Goal: Transaction & Acquisition: Purchase product/service

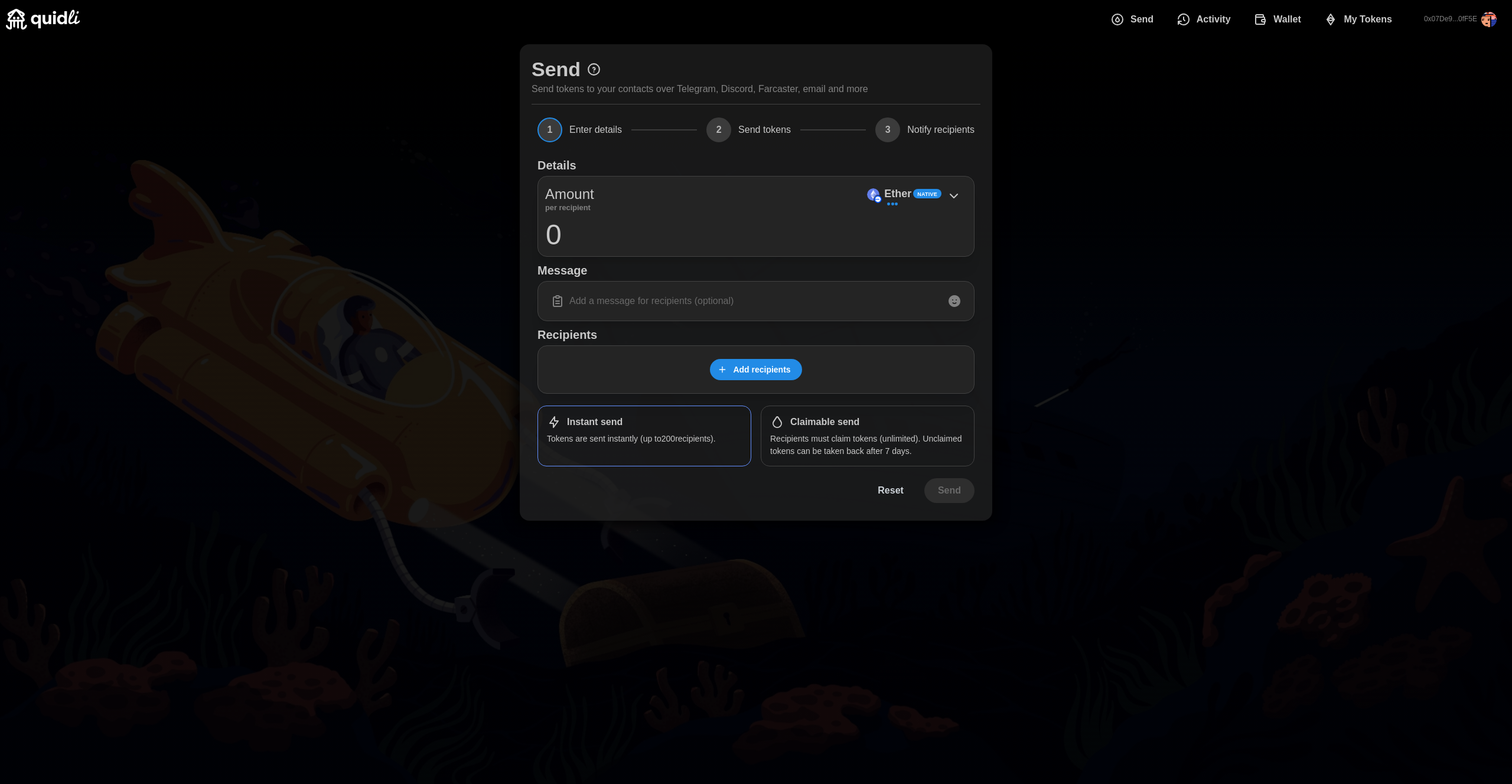
click at [1203, 23] on span "Activity" at bounding box center [1214, 19] width 34 height 23
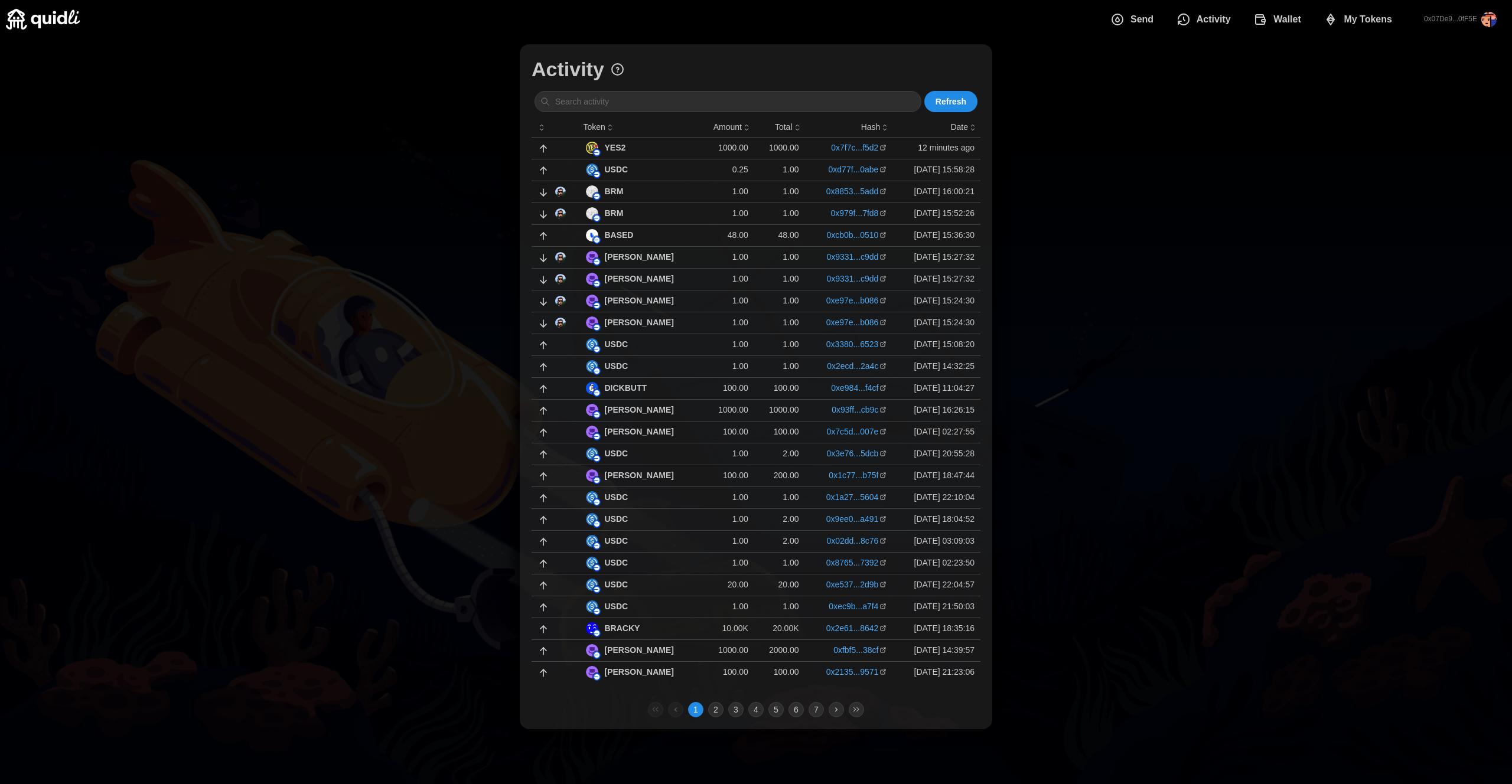
click at [665, 147] on div "YES2" at bounding box center [640, 147] width 109 height 12
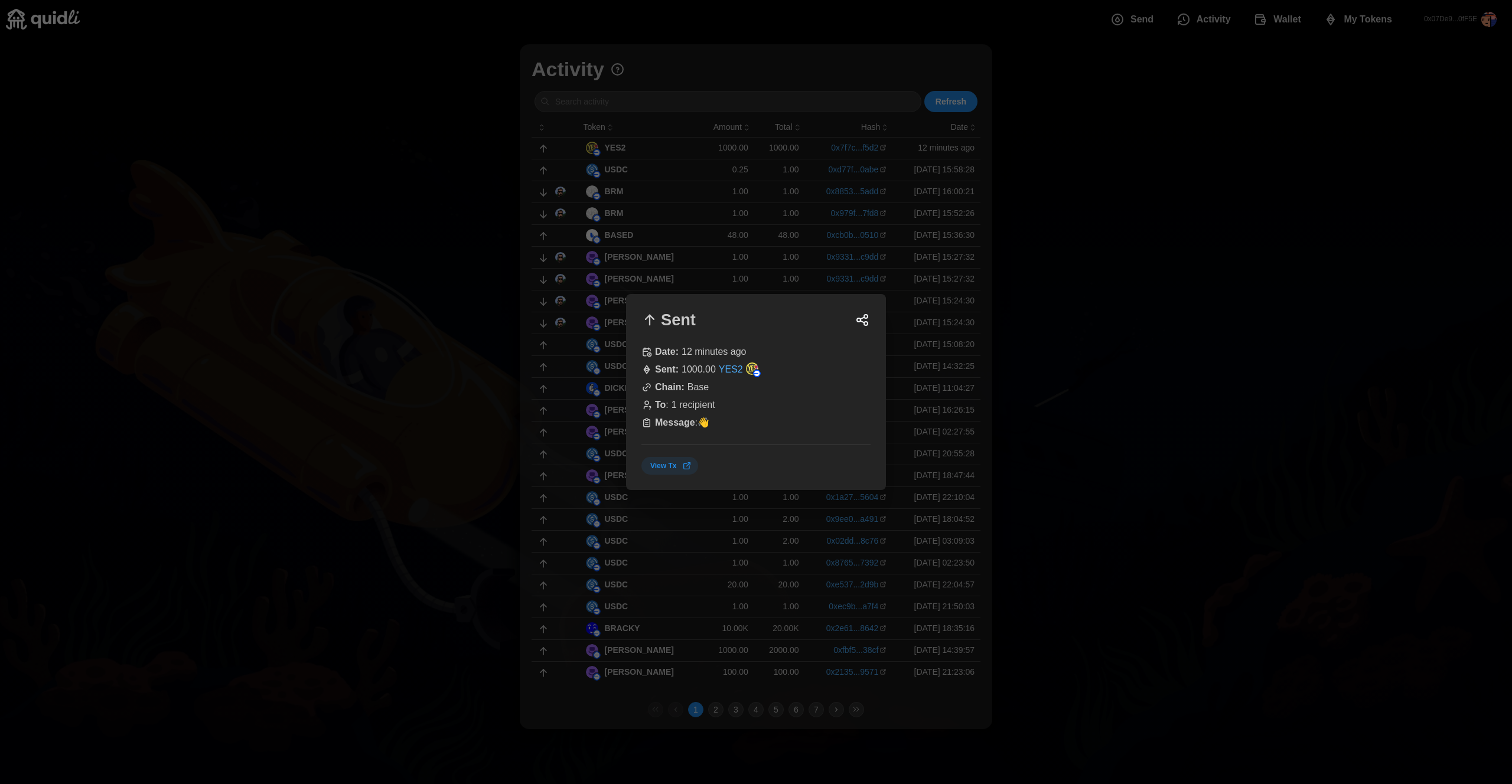
click at [1142, 304] on div at bounding box center [756, 392] width 1512 height 784
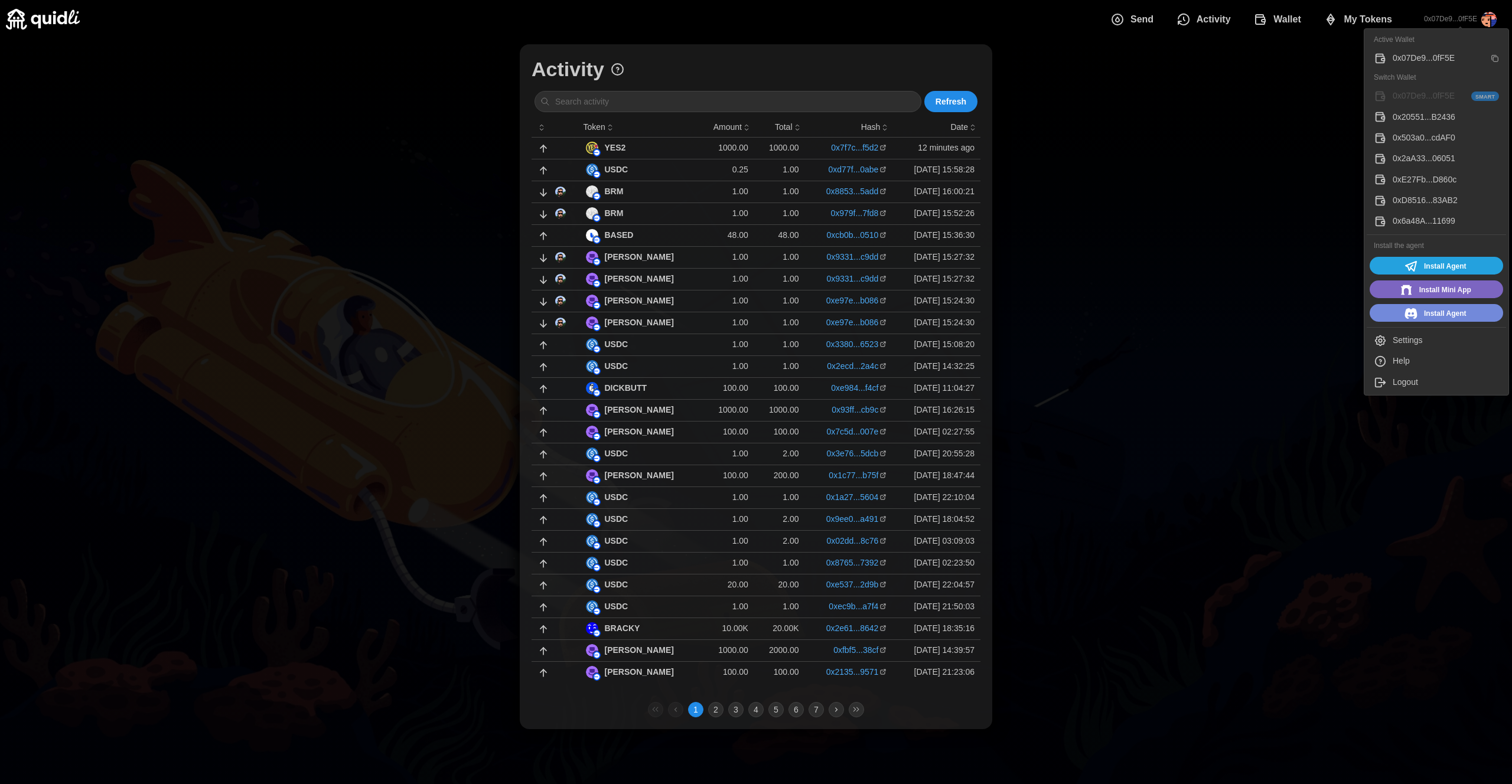
click at [1453, 10] on button "0x07De9...0fF5E" at bounding box center [1460, 19] width 91 height 34
click at [1419, 345] on div "Settings" at bounding box center [1445, 340] width 106 height 13
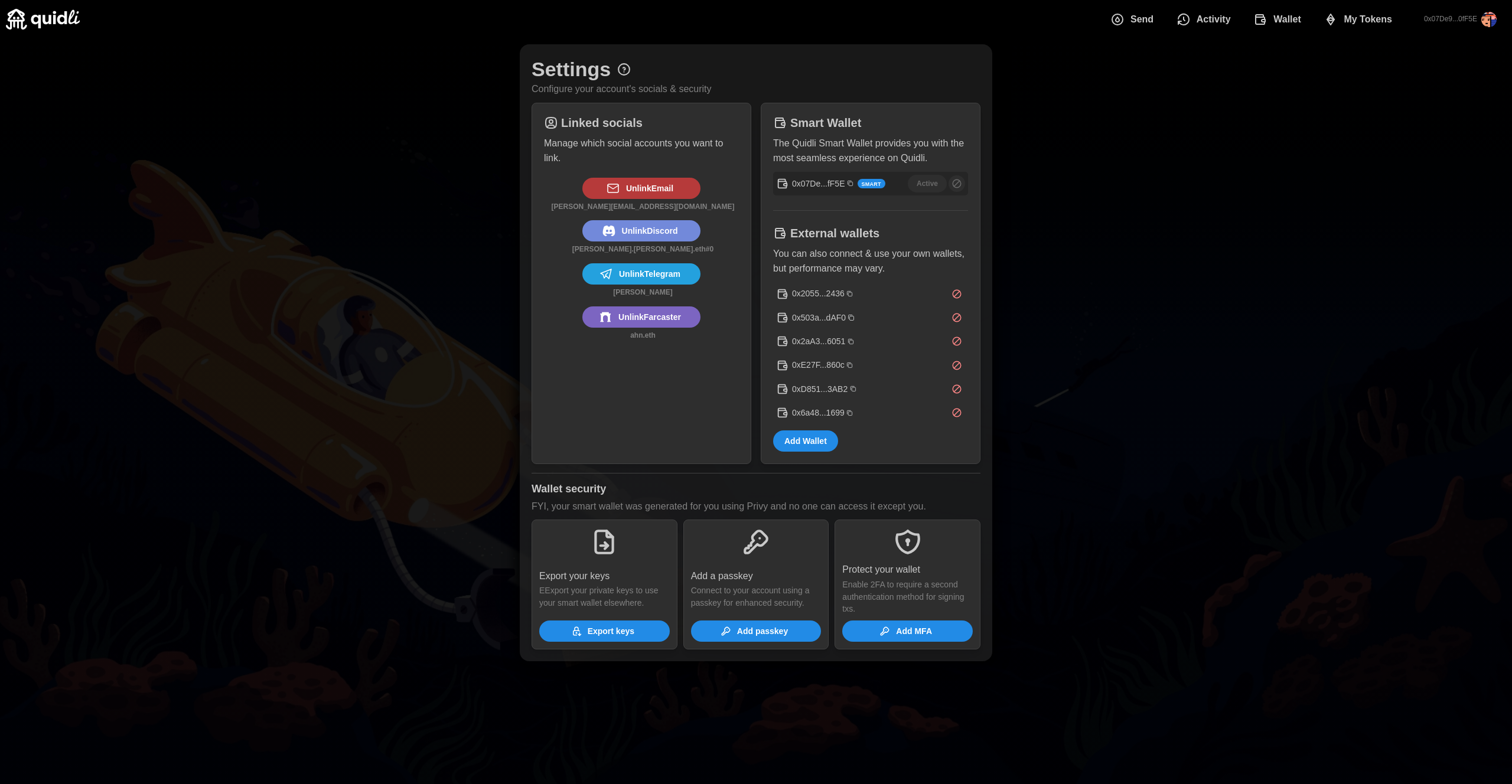
click at [1278, 23] on span "Wallet" at bounding box center [1287, 19] width 28 height 23
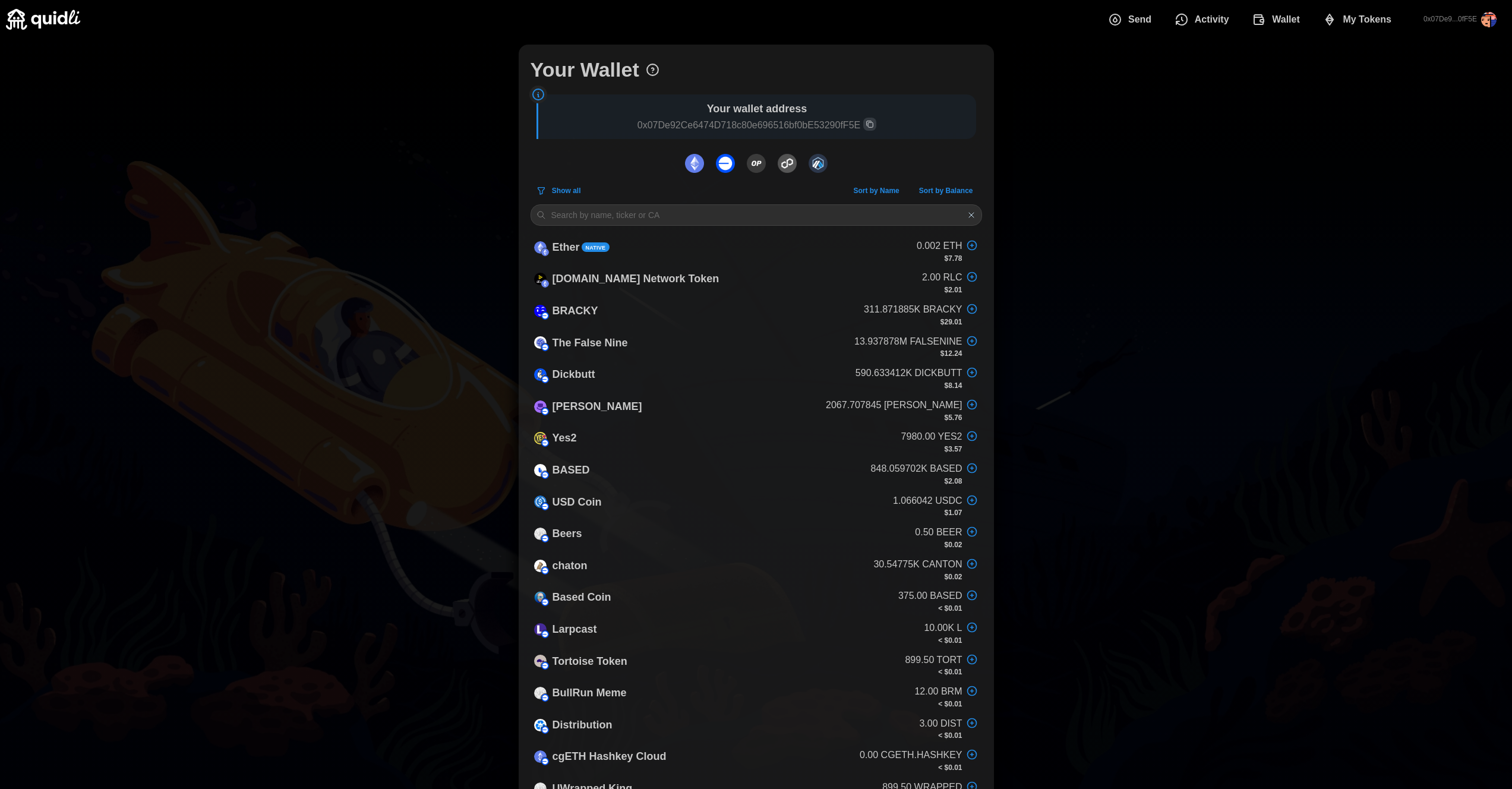
click at [1281, 149] on div "Your Wallet Your wallet address 0x07De92Ce6474D718c80e696516bf0bE53290fF5E Show…" at bounding box center [756, 579] width 1512 height 1083
click at [1222, 24] on span "Activity" at bounding box center [1212, 20] width 35 height 23
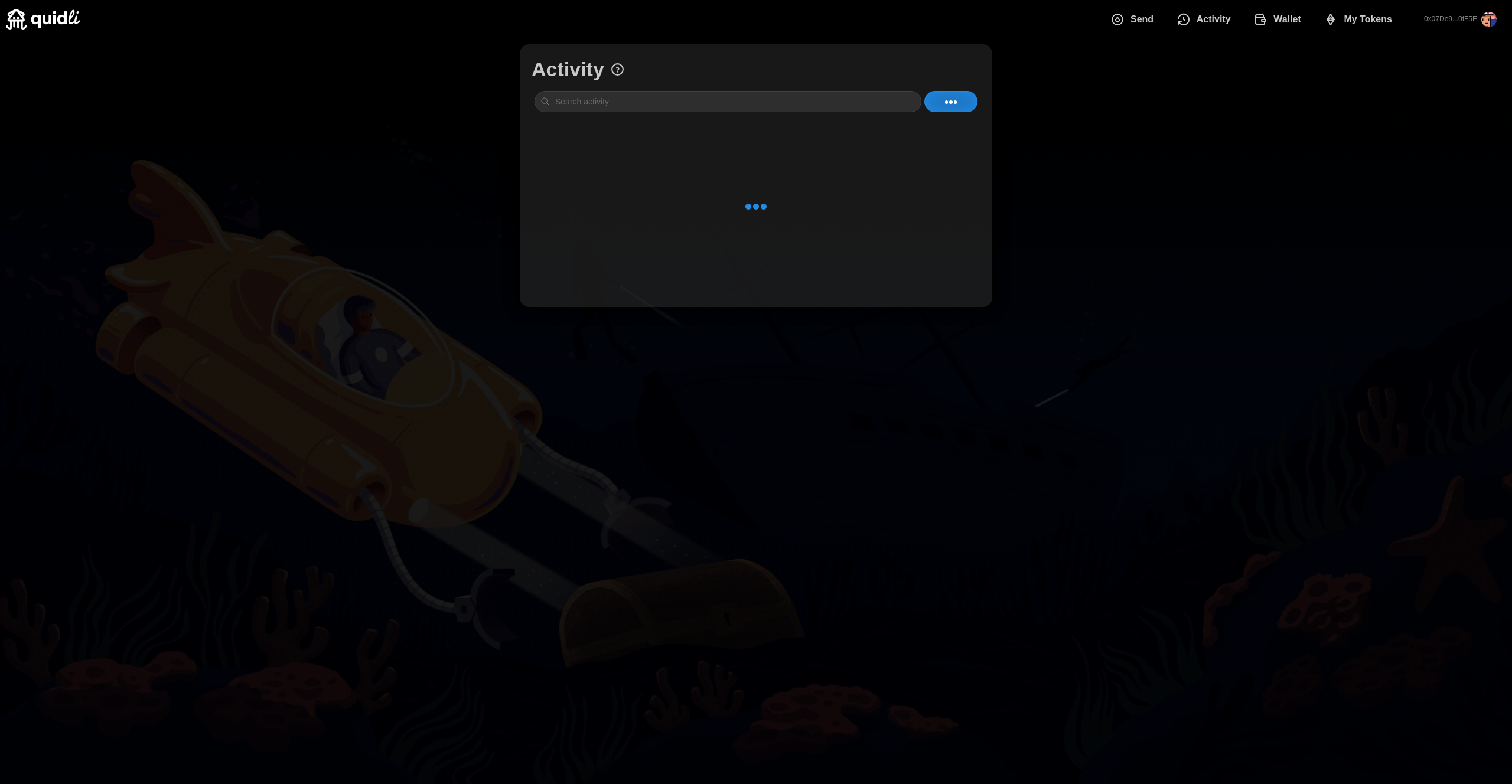
click at [1144, 23] on span "Send" at bounding box center [1142, 19] width 23 height 23
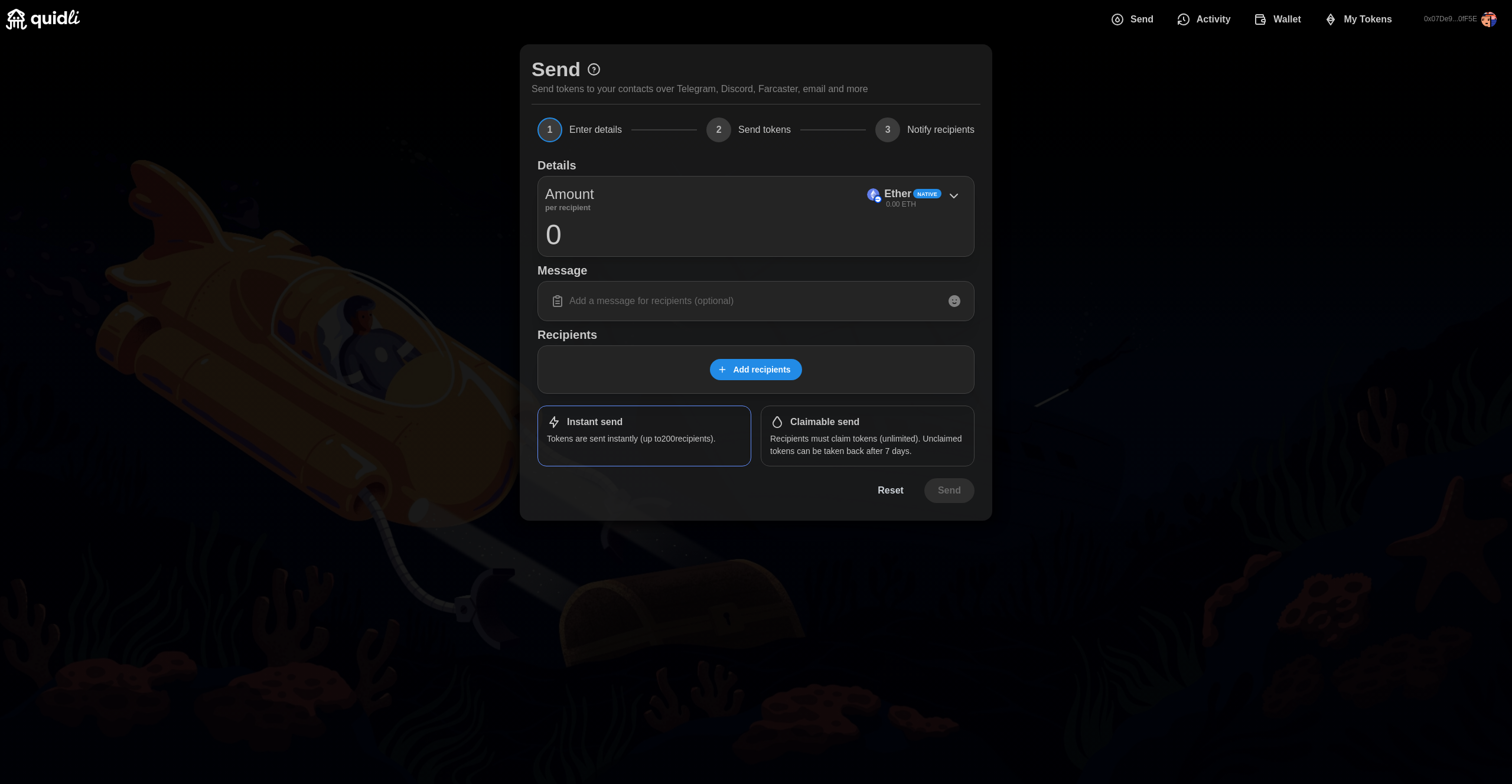
click at [767, 362] on span "Add recipients" at bounding box center [761, 369] width 58 height 20
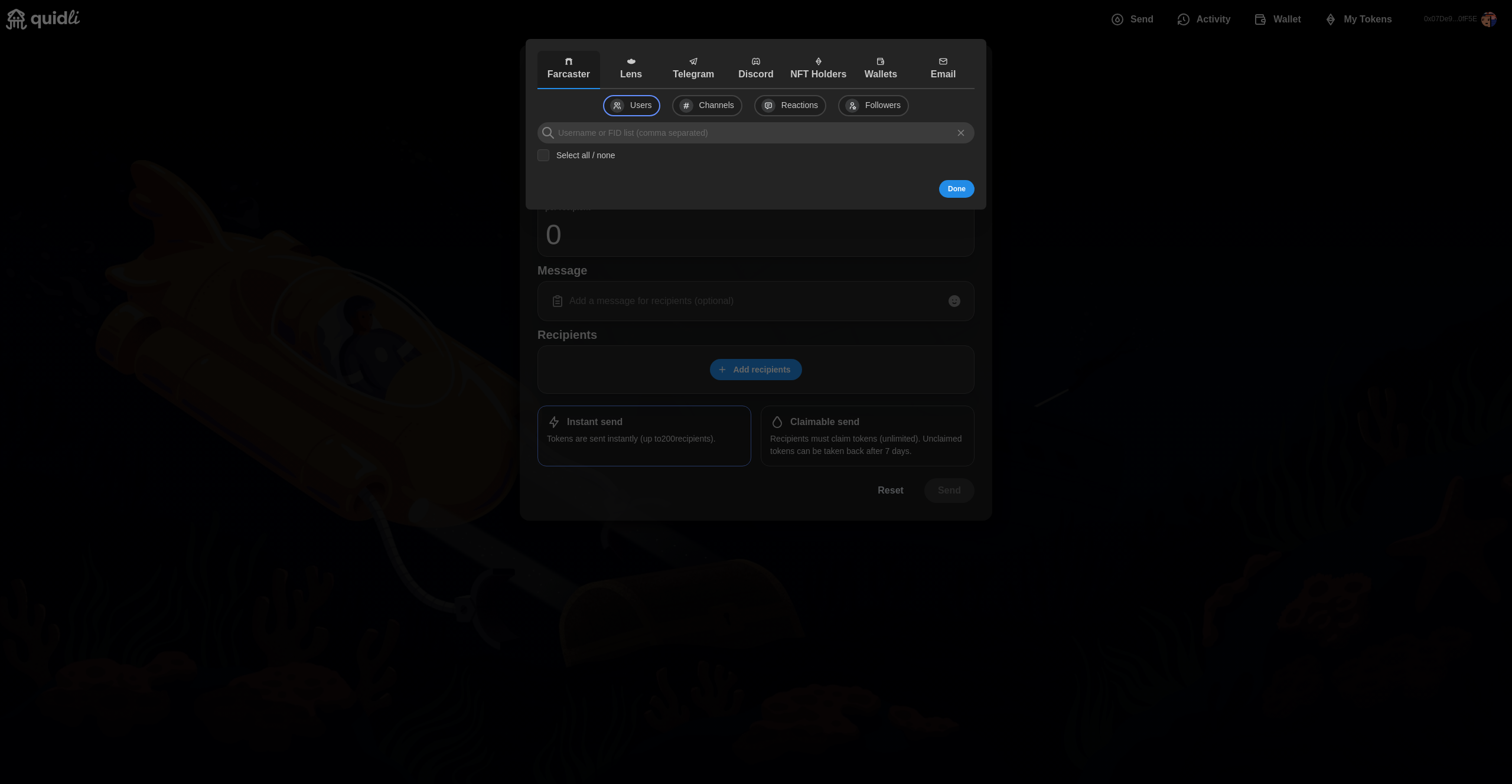
click at [1349, 229] on div at bounding box center [756, 392] width 1512 height 784
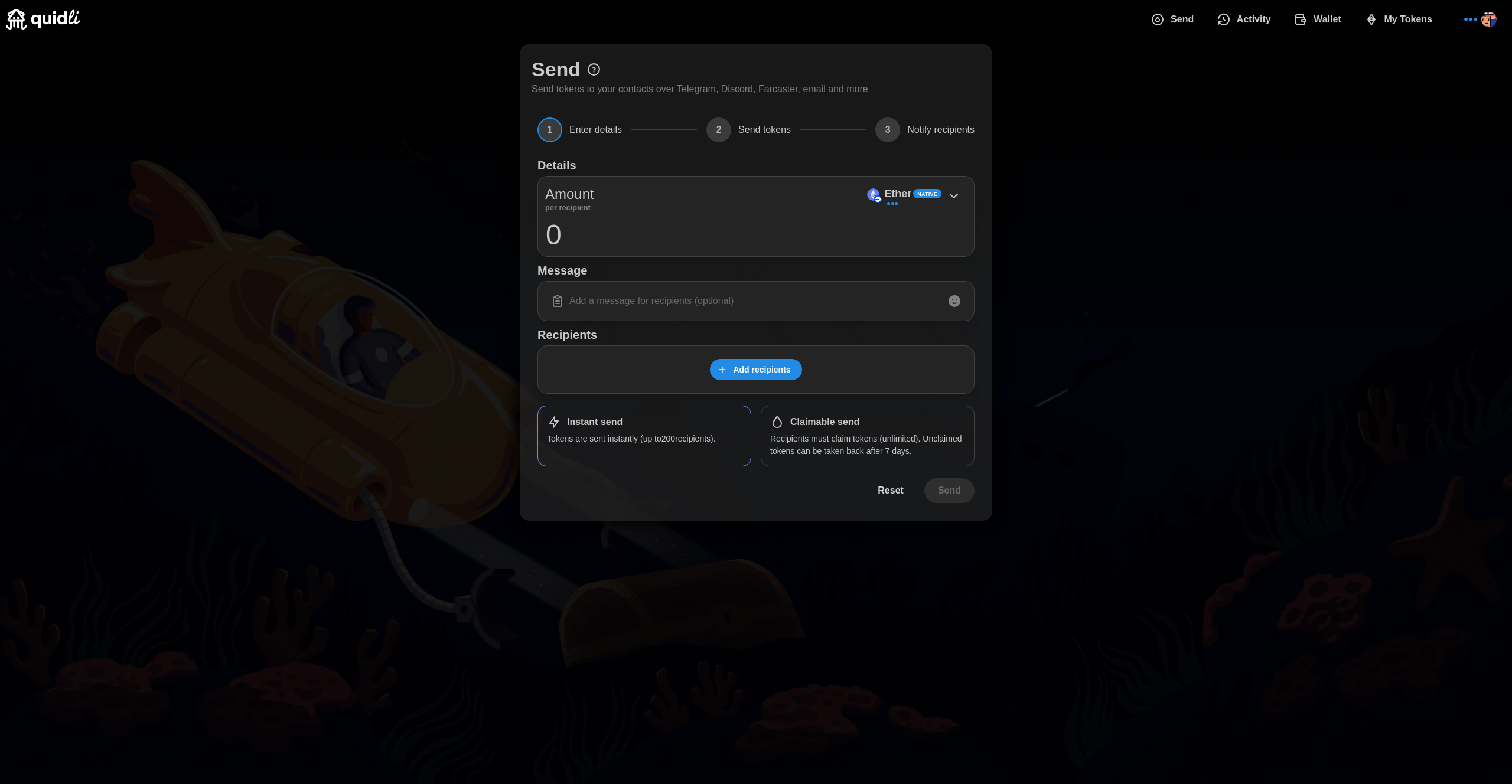
click at [846, 310] on input at bounding box center [755, 301] width 421 height 25
click at [748, 374] on span "Add recipients" at bounding box center [761, 369] width 58 height 20
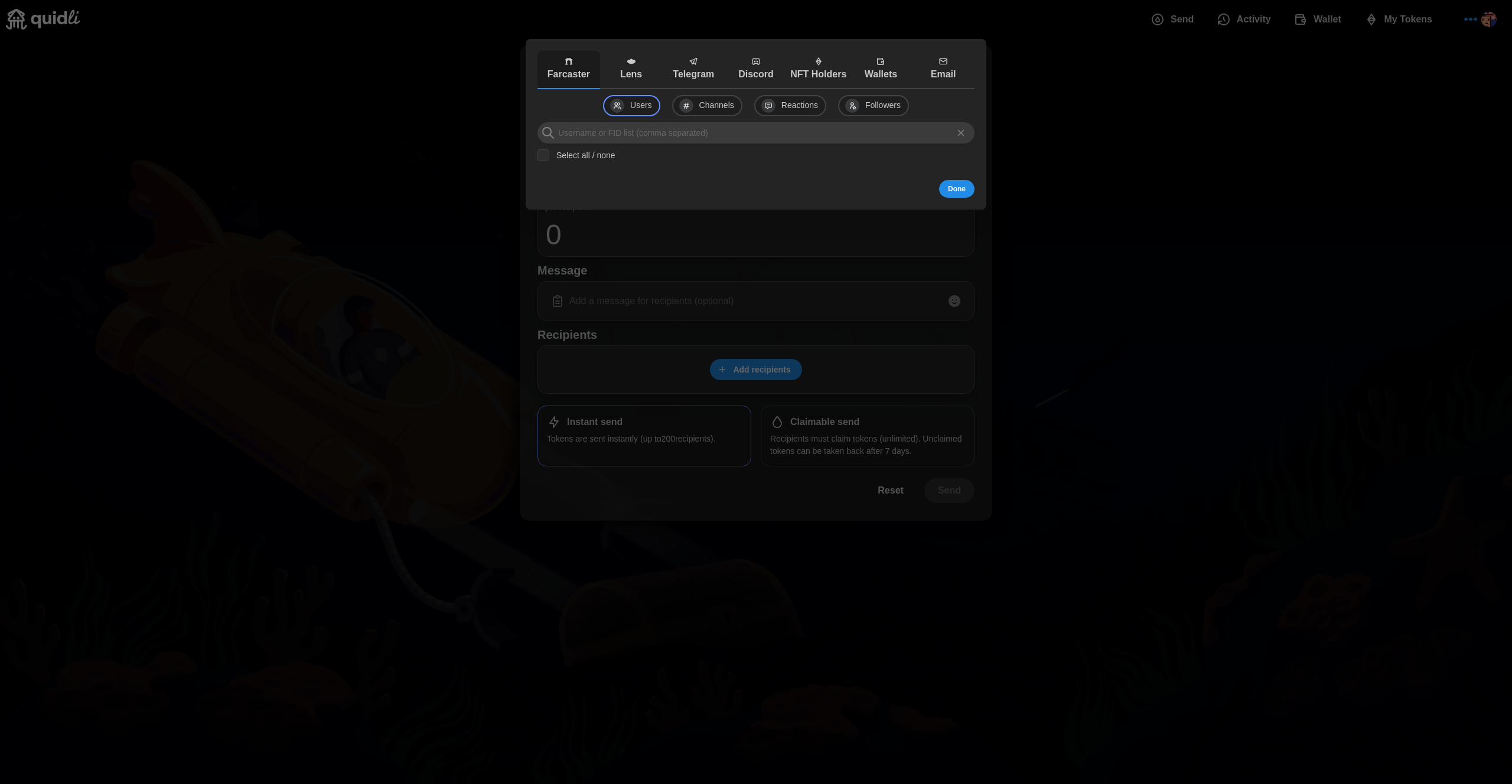
click at [1196, 279] on div at bounding box center [756, 392] width 1512 height 784
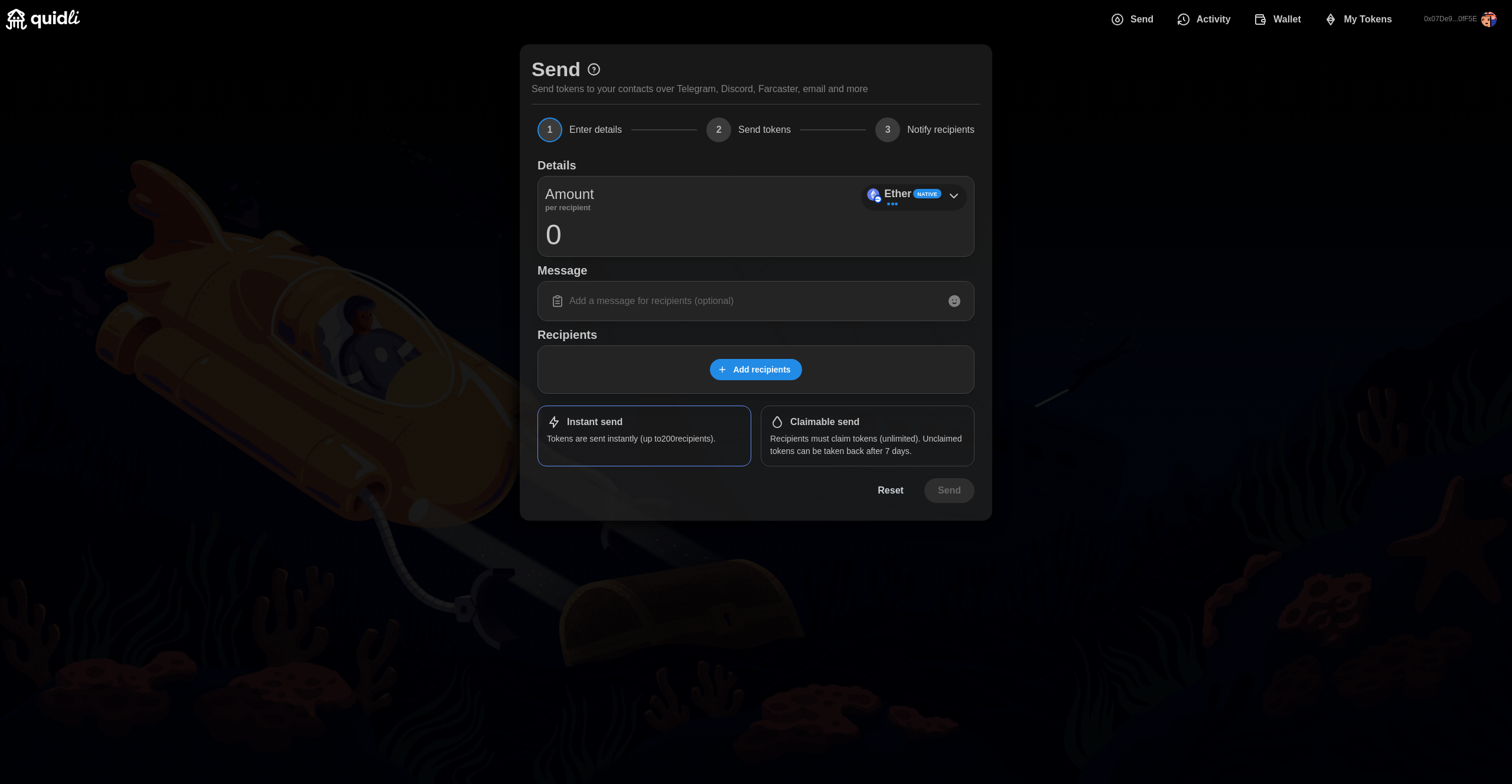
click at [929, 194] on span "Native" at bounding box center [927, 194] width 20 height 8
click at [775, 299] on input at bounding box center [755, 301] width 421 height 25
click at [939, 201] on div "Ether Native" at bounding box center [913, 193] width 58 height 17
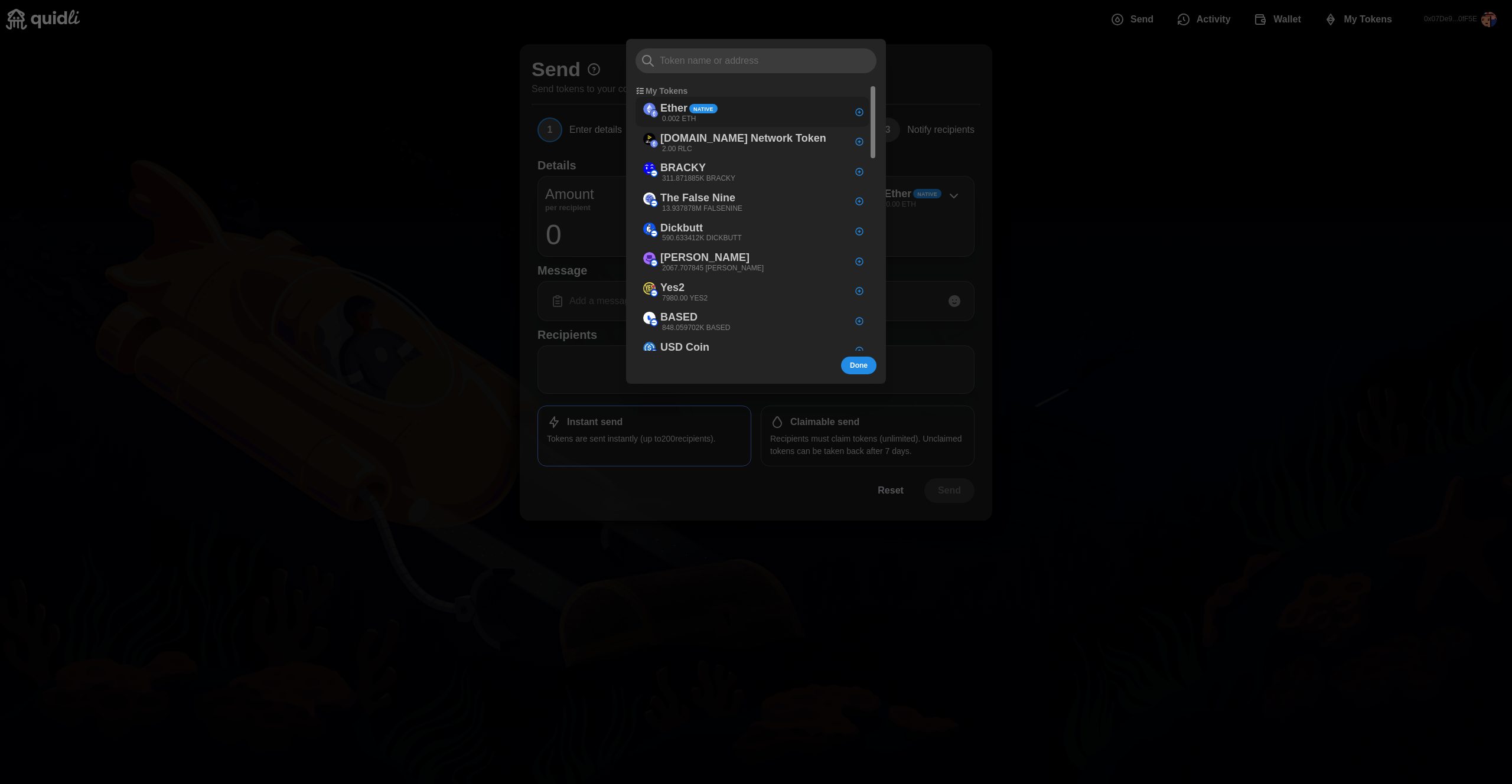
click at [671, 98] on div "Ether Native 0.002 ETH" at bounding box center [752, 113] width 234 height 30
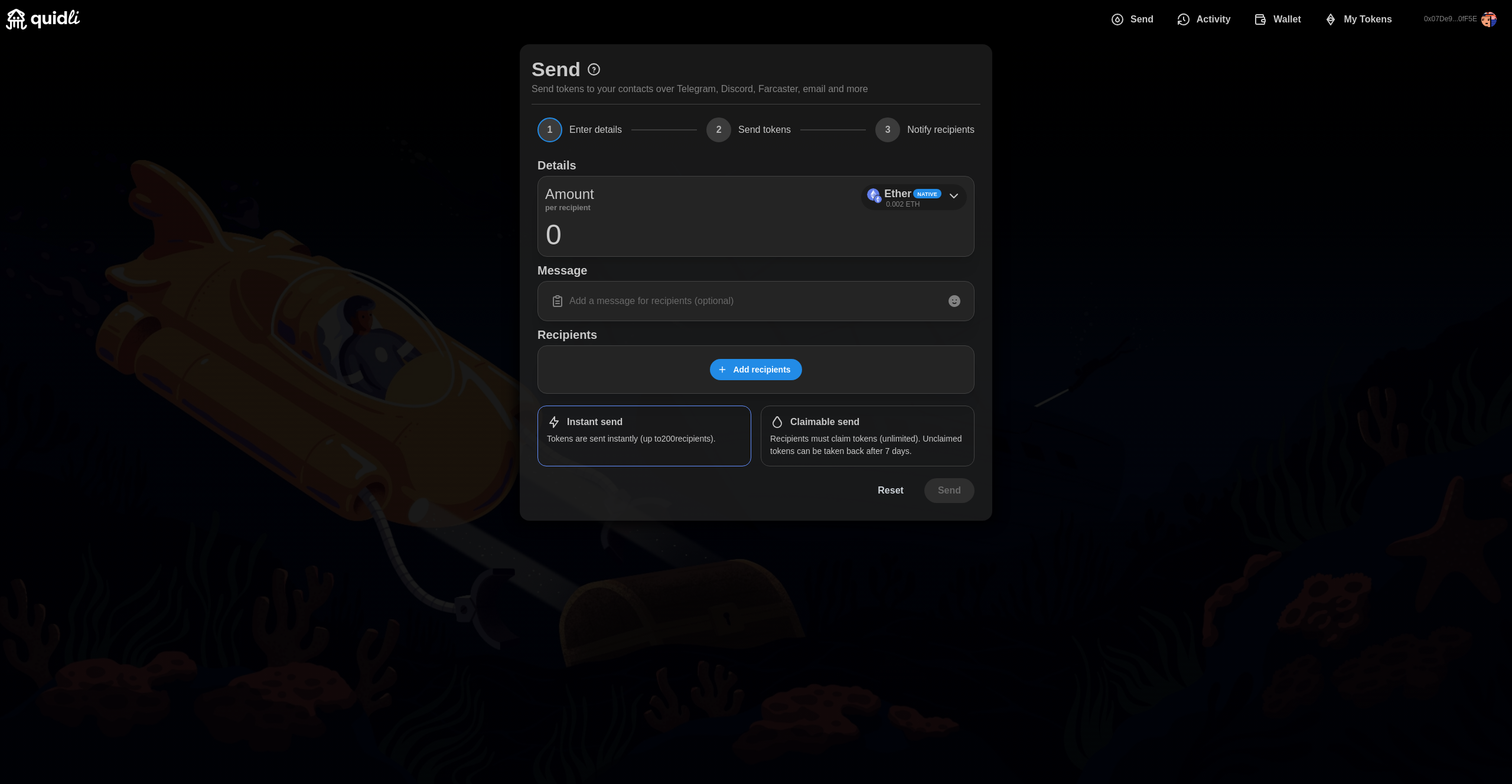
click at [938, 190] on div "Native" at bounding box center [928, 193] width 28 height 10
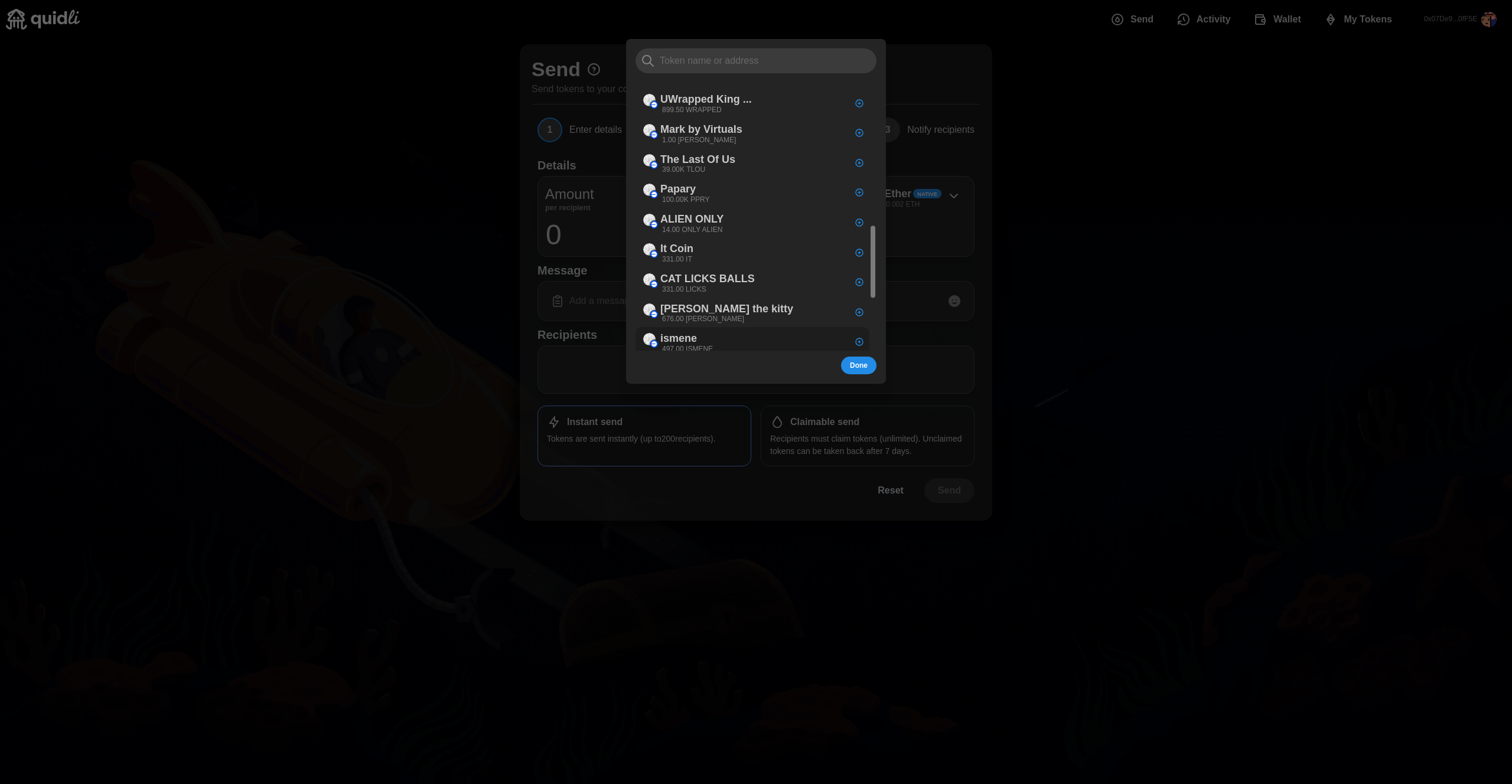
scroll to position [709, 0]
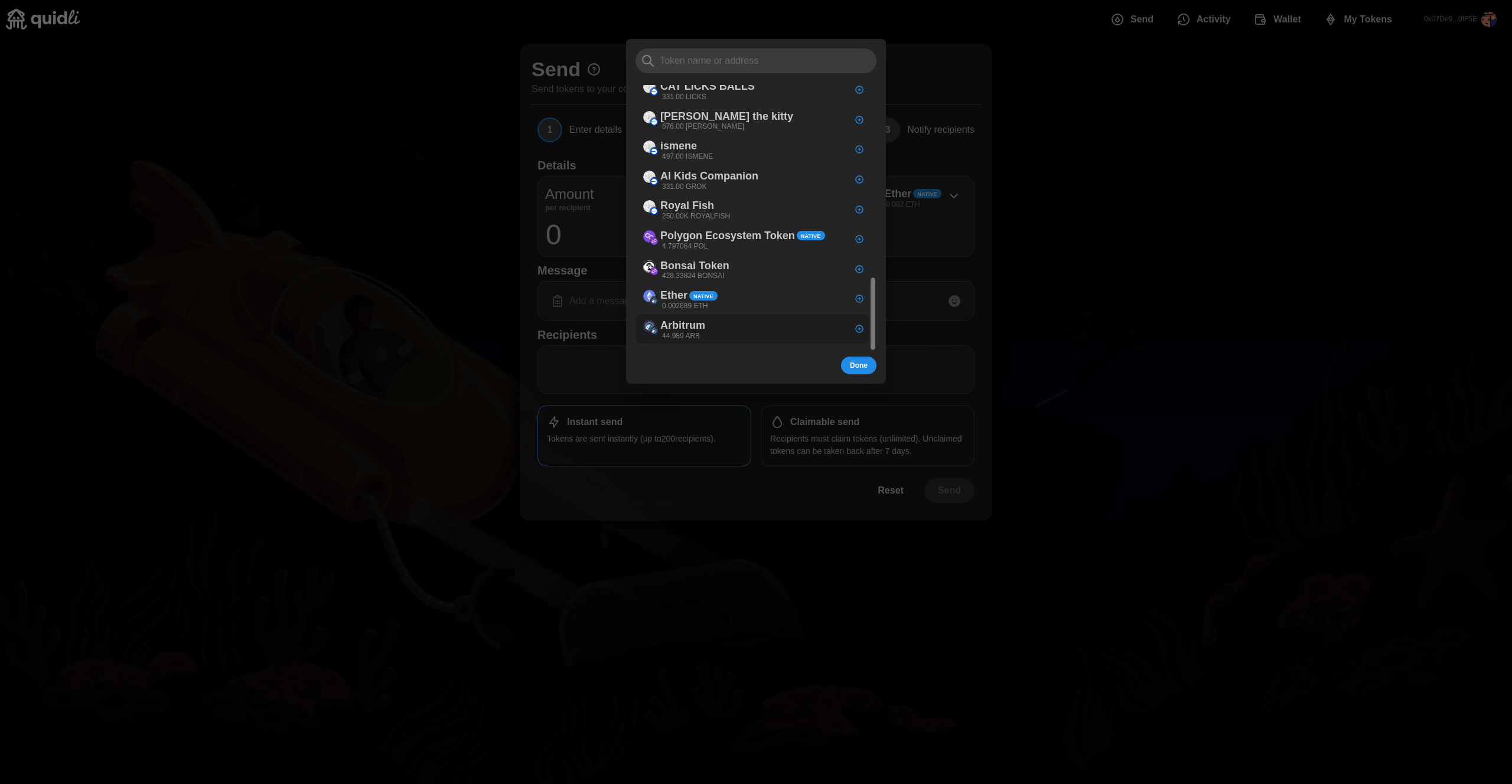
click at [750, 329] on div "Arbitrum 44.989 ARB" at bounding box center [752, 329] width 234 height 30
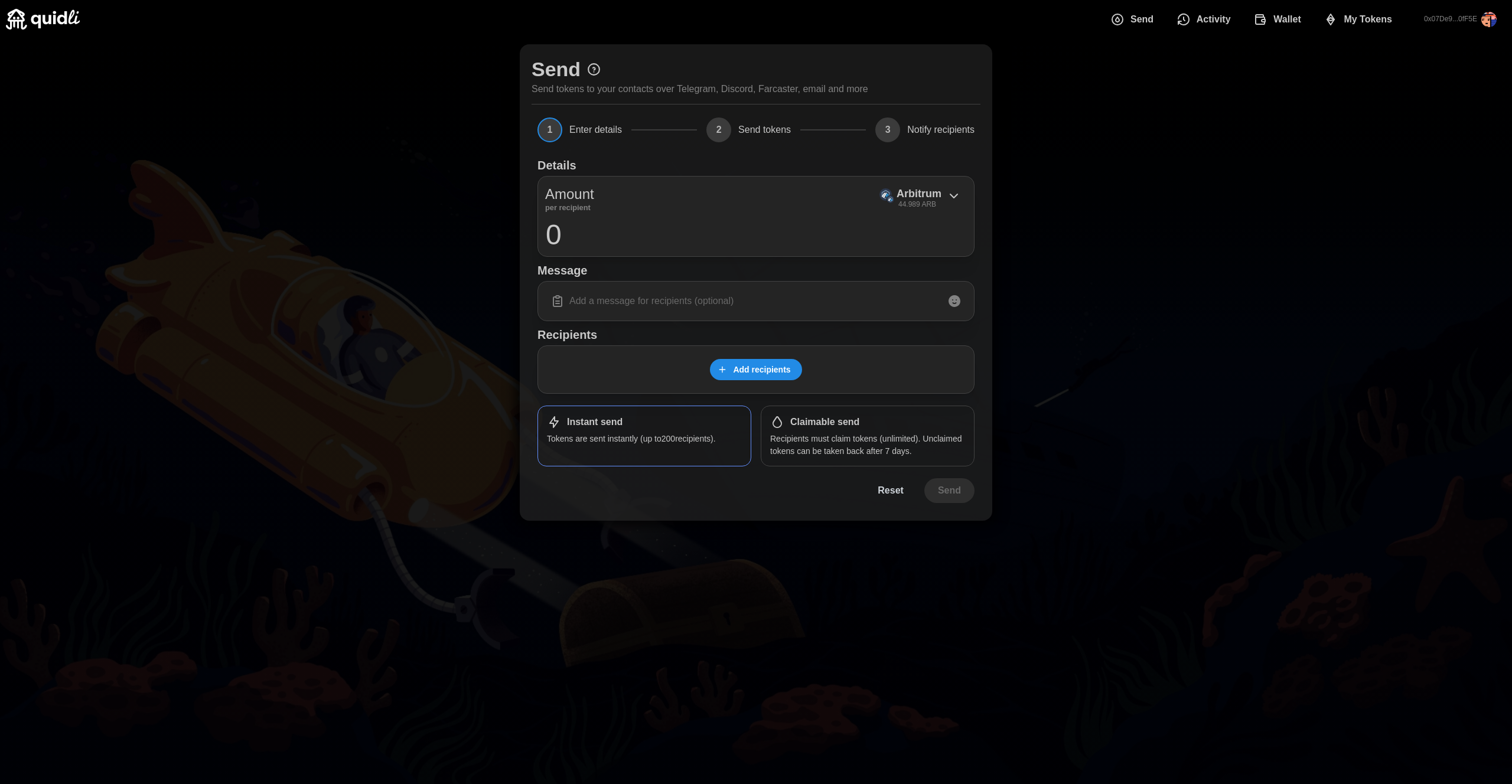
click at [698, 224] on input "0" at bounding box center [755, 234] width 421 height 30
click at [1273, 15] on span "Wallet" at bounding box center [1287, 19] width 28 height 23
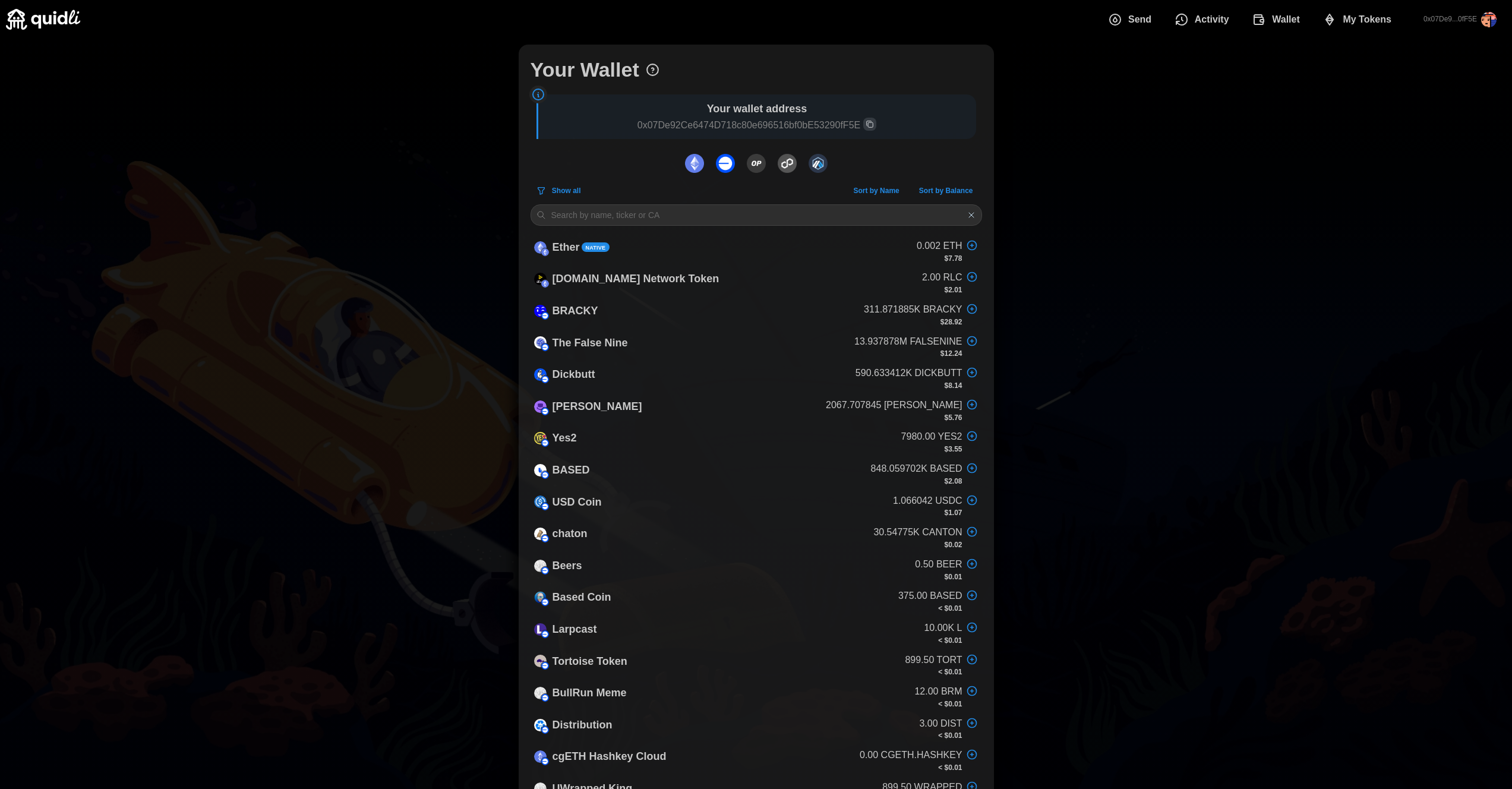
click at [880, 128] on p "0x07De92Ce6474D718c80e696516bf0bE53290fF5E" at bounding box center [757, 126] width 426 height 16
click at [871, 127] on icon "Copy wallet address" at bounding box center [869, 124] width 8 height 8
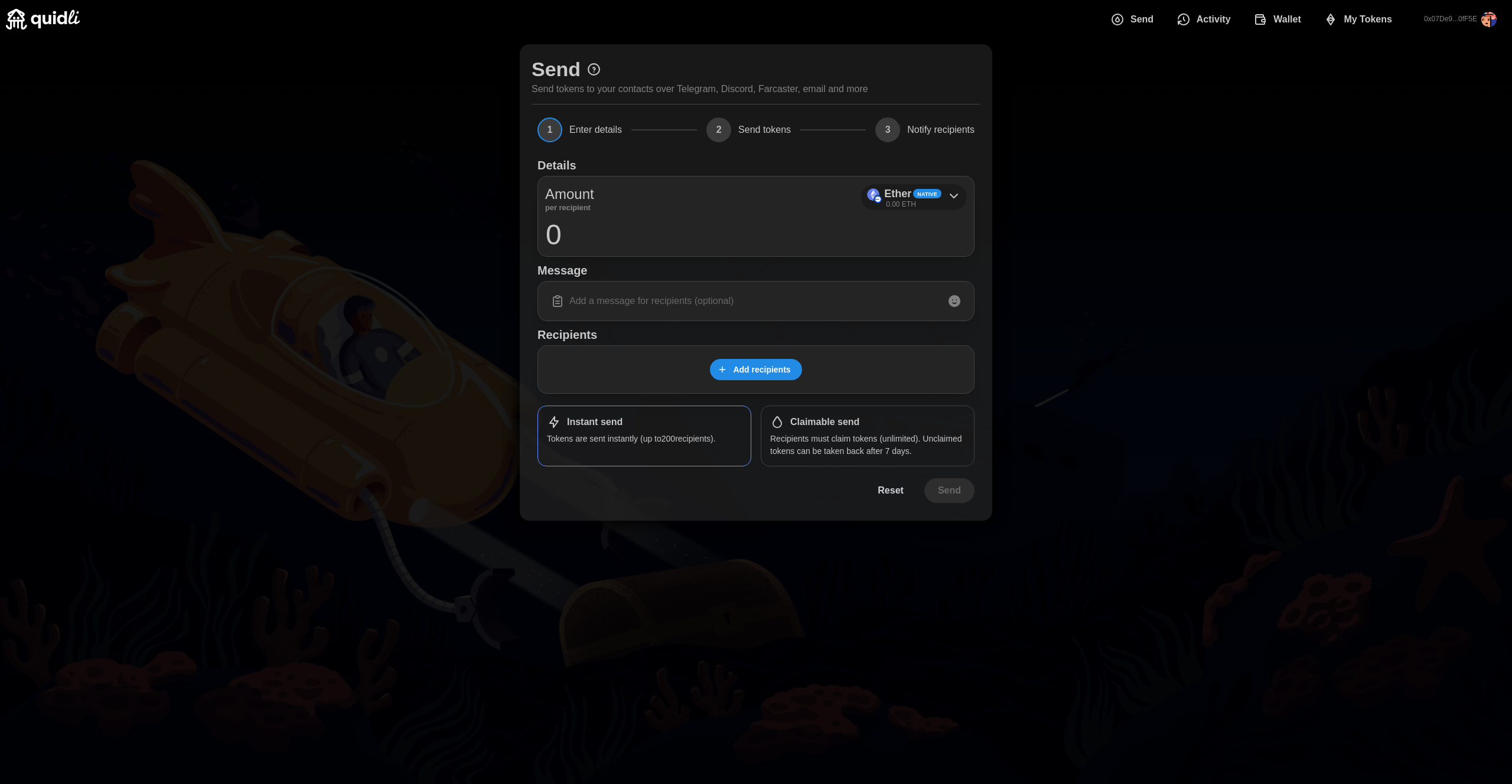
click at [929, 194] on span "Native" at bounding box center [927, 194] width 20 height 8
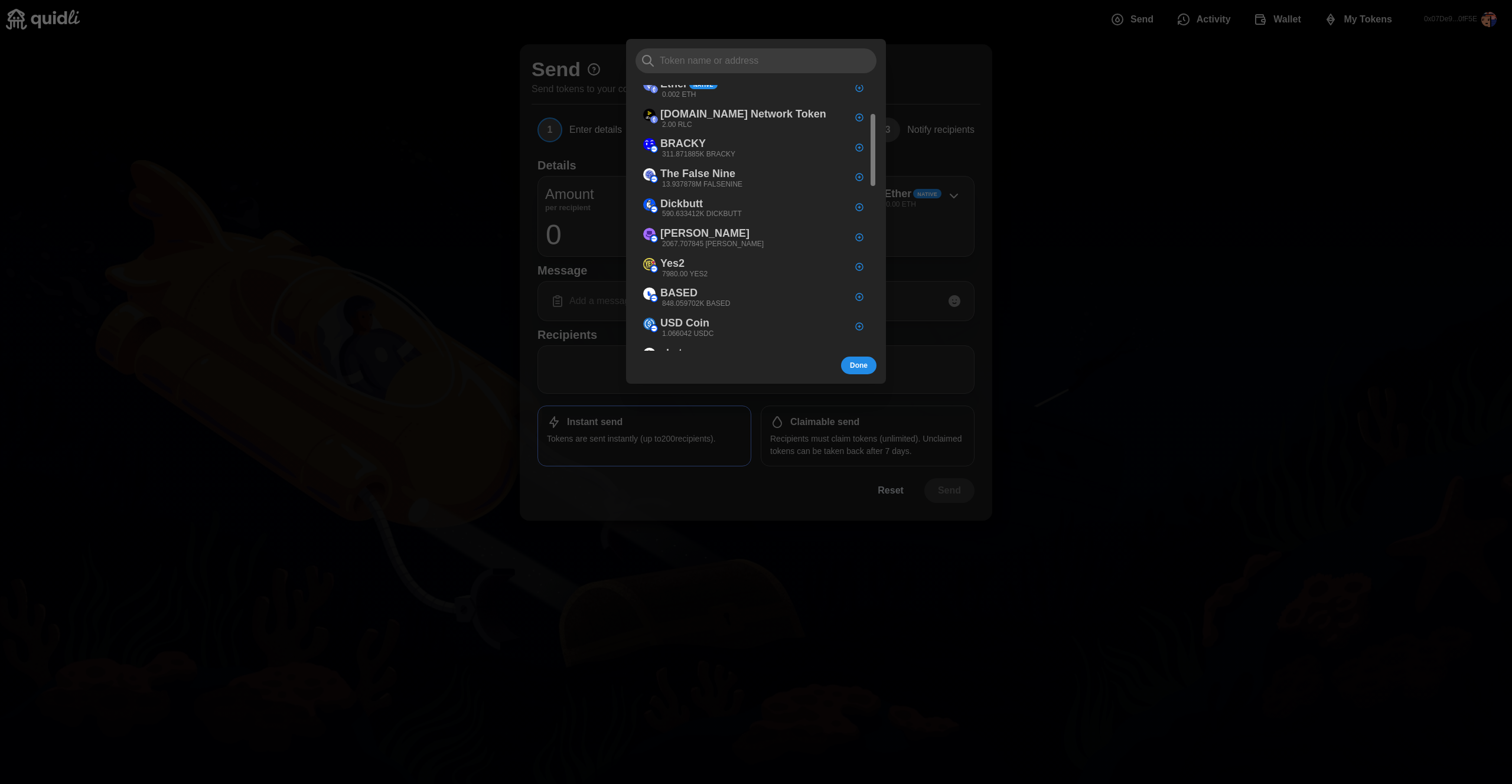
scroll to position [3, 0]
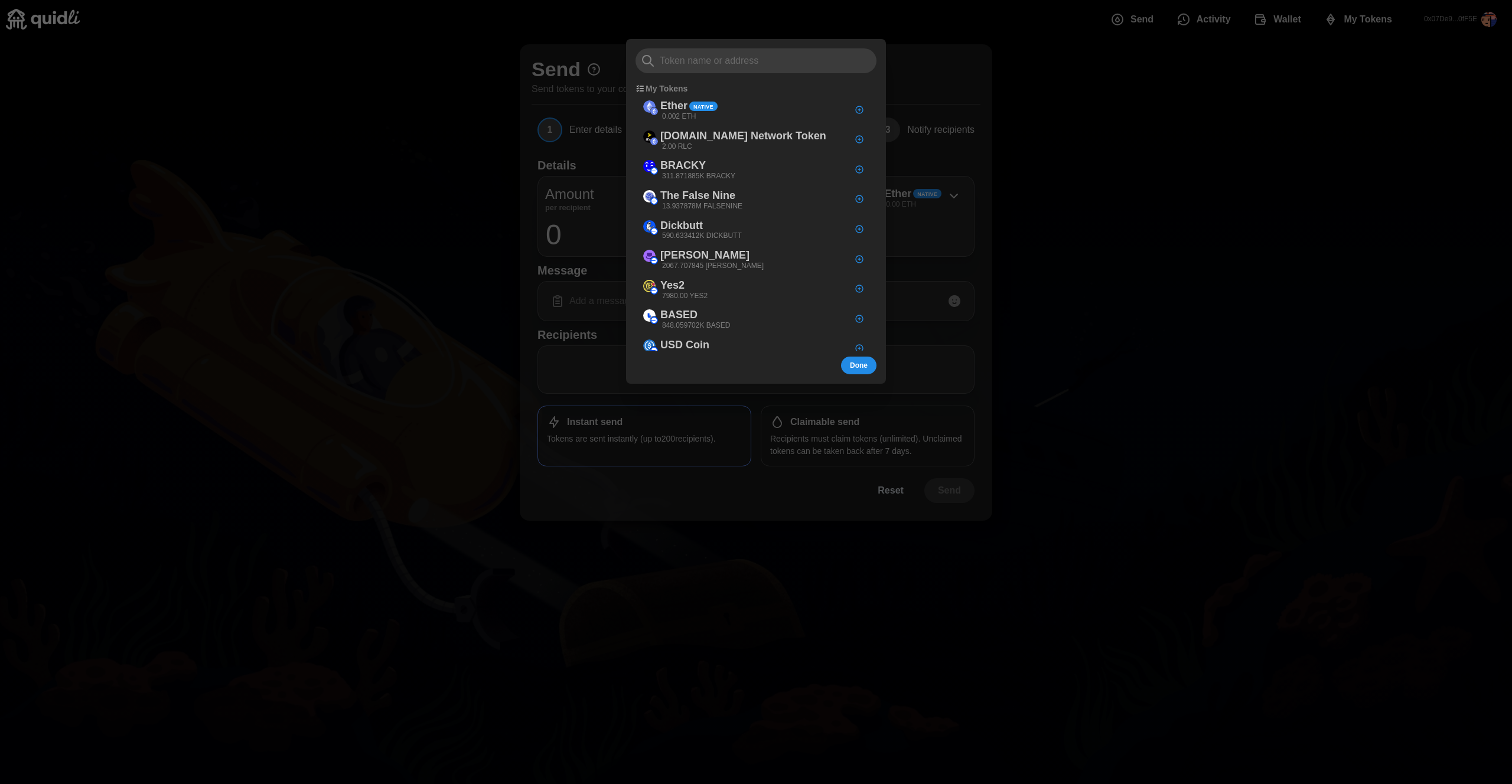
click at [1217, 223] on div at bounding box center [756, 392] width 1512 height 784
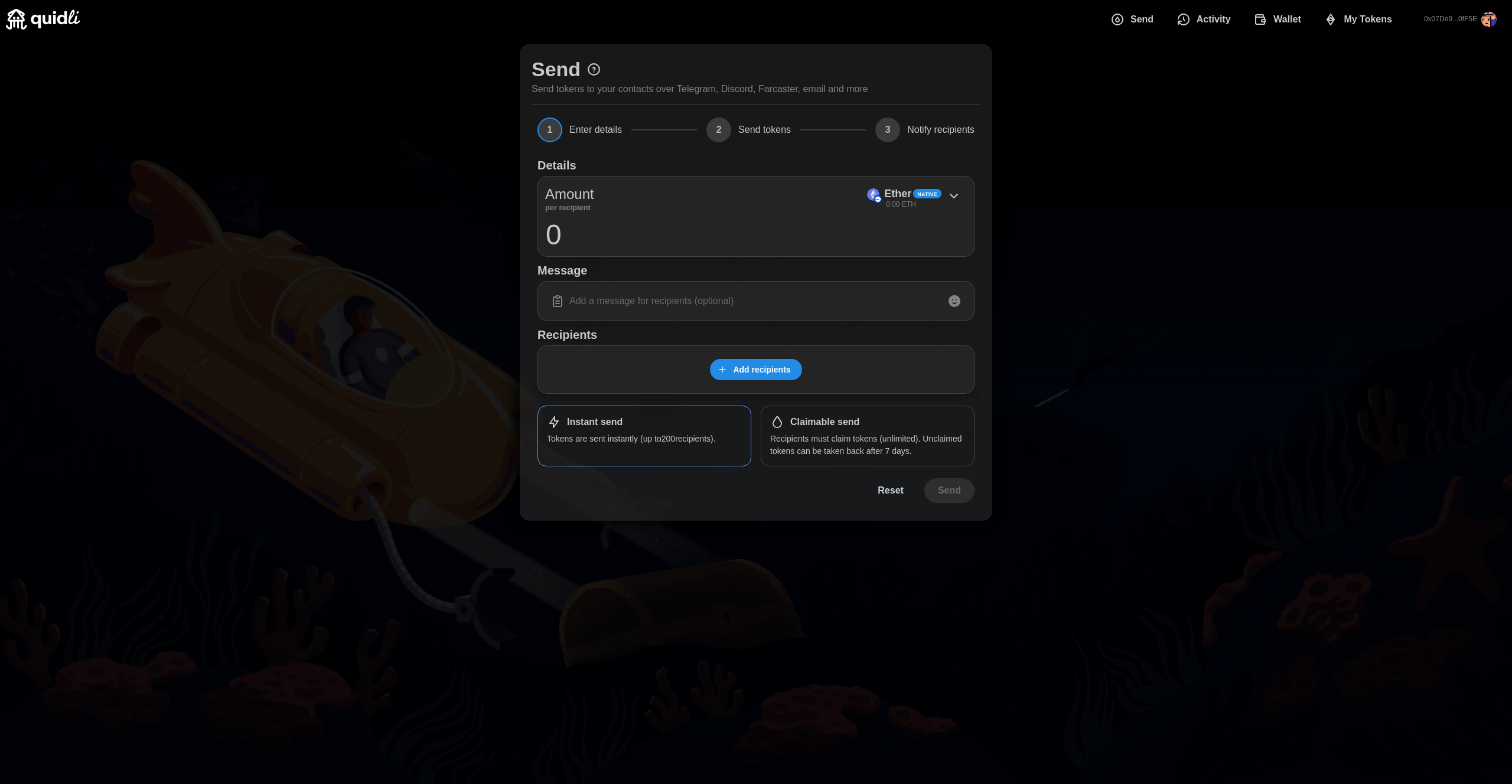
click at [1276, 22] on span "Wallet" at bounding box center [1287, 19] width 28 height 23
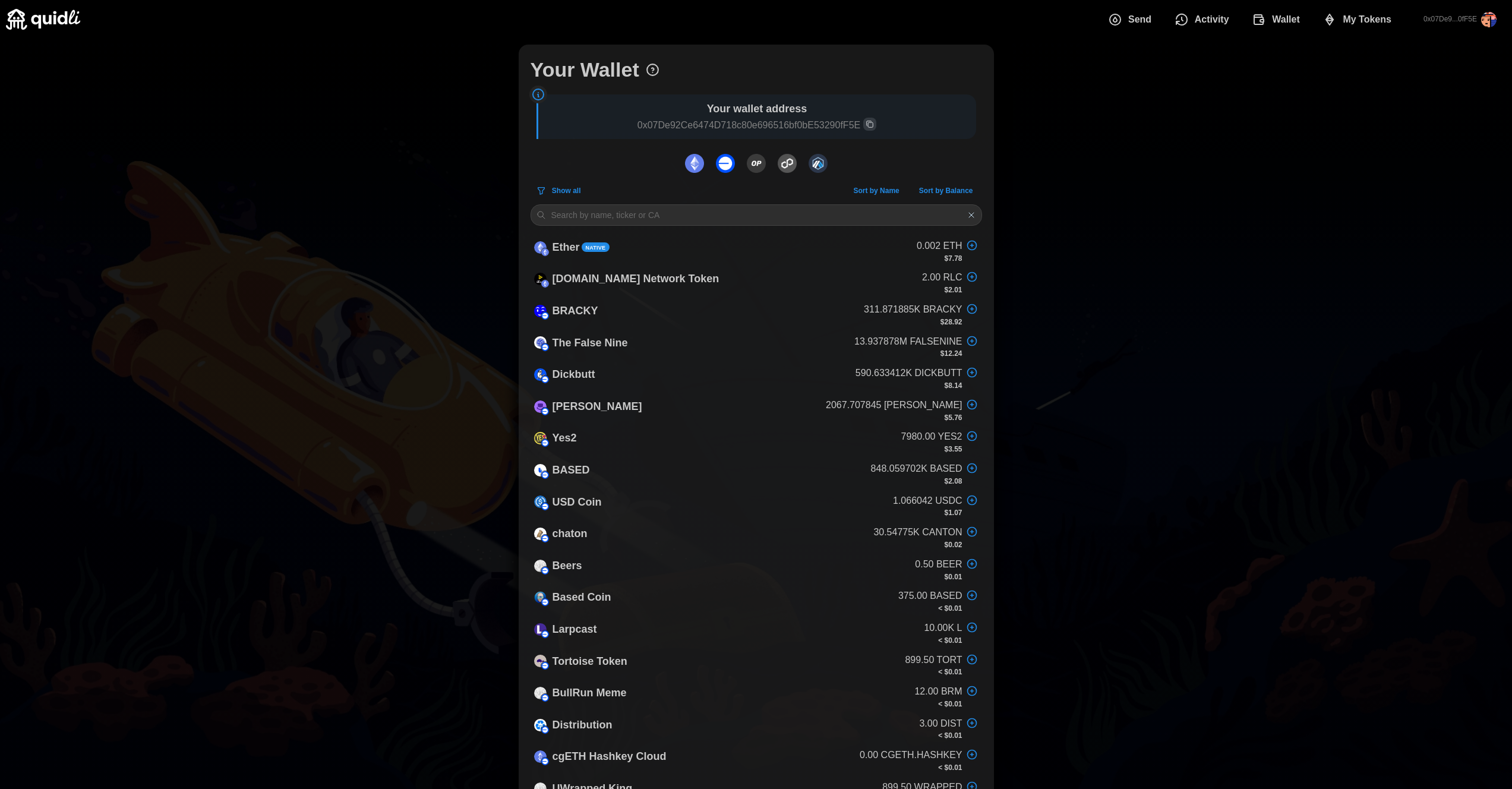
click at [736, 166] on button "dots" at bounding box center [725, 163] width 25 height 25
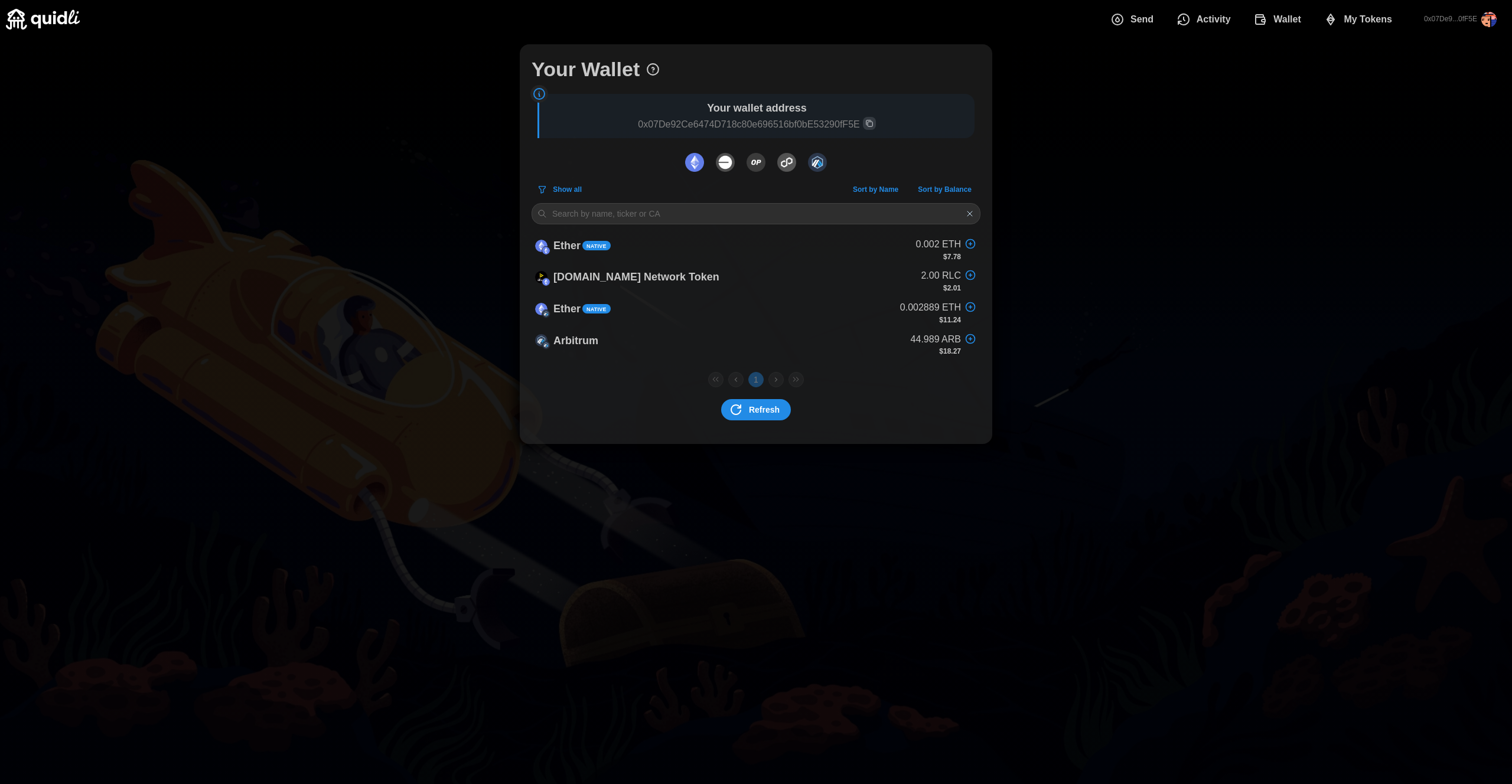
click at [689, 164] on img "dots" at bounding box center [694, 162] width 19 height 19
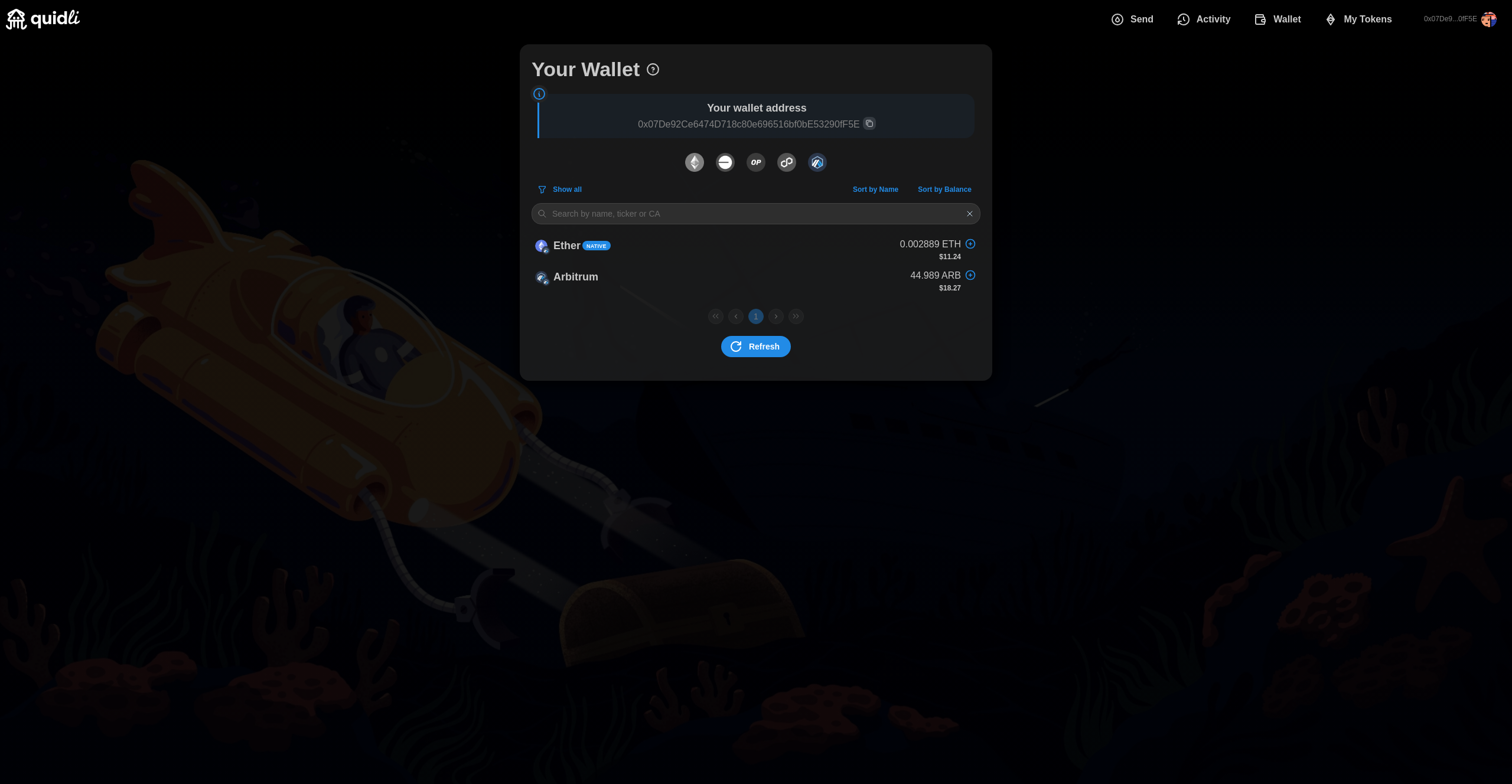
click at [818, 164] on img "dots" at bounding box center [817, 162] width 19 height 19
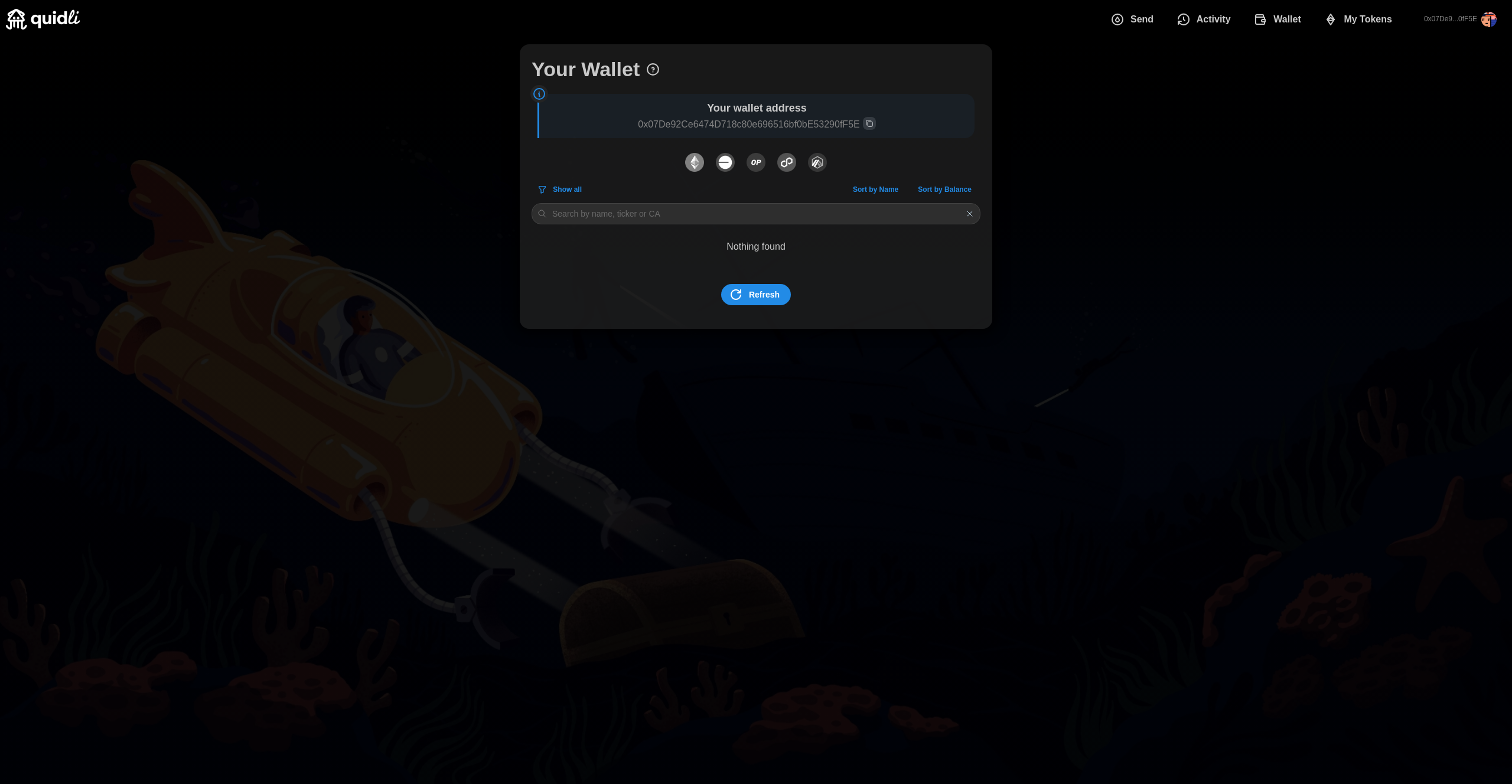
click at [818, 164] on img "dots" at bounding box center [817, 162] width 19 height 19
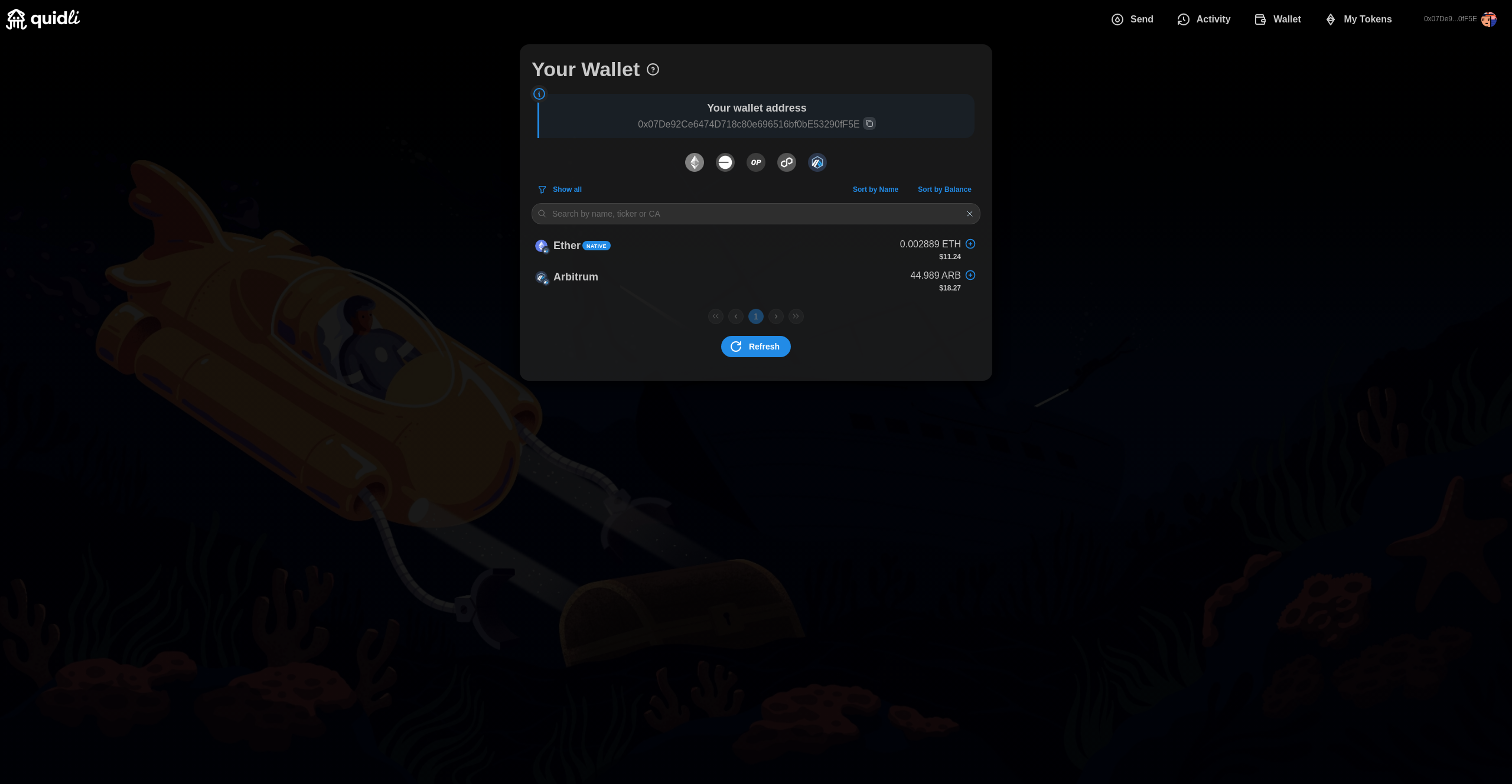
click at [741, 345] on icon "dots" at bounding box center [736, 347] width 14 height 14
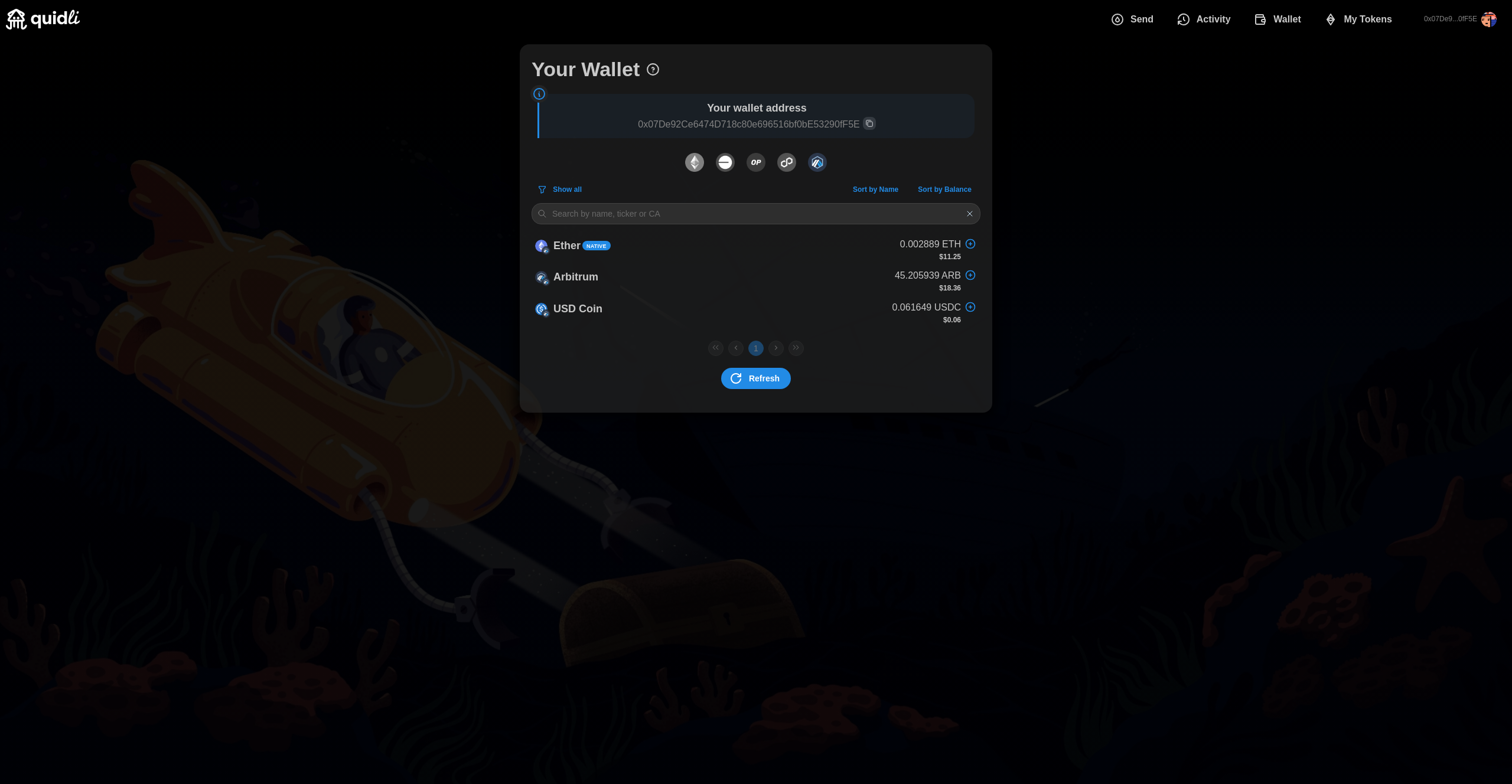
click at [1130, 19] on span "Send" at bounding box center [1142, 19] width 23 height 23
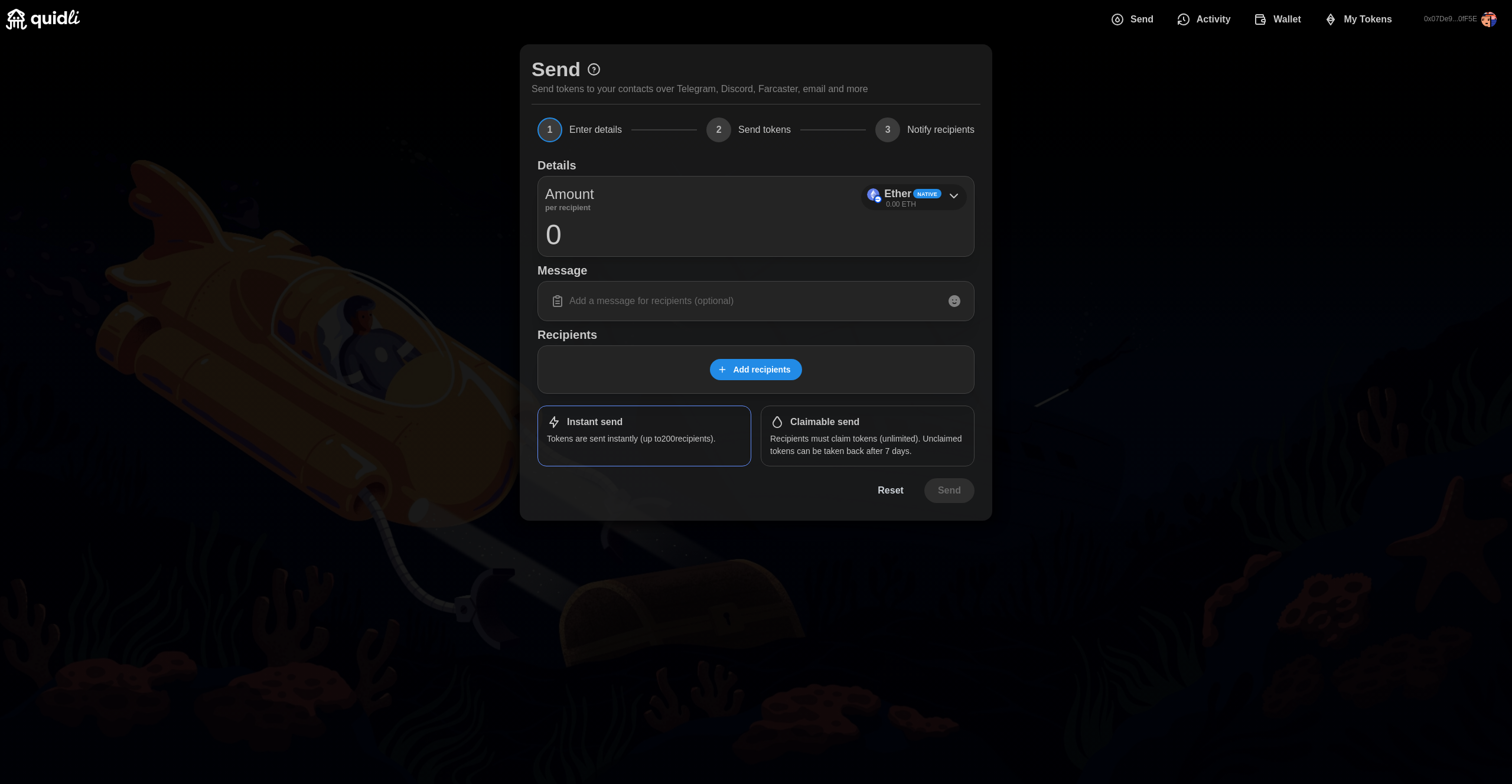
click at [921, 198] on div "Native" at bounding box center [928, 193] width 28 height 10
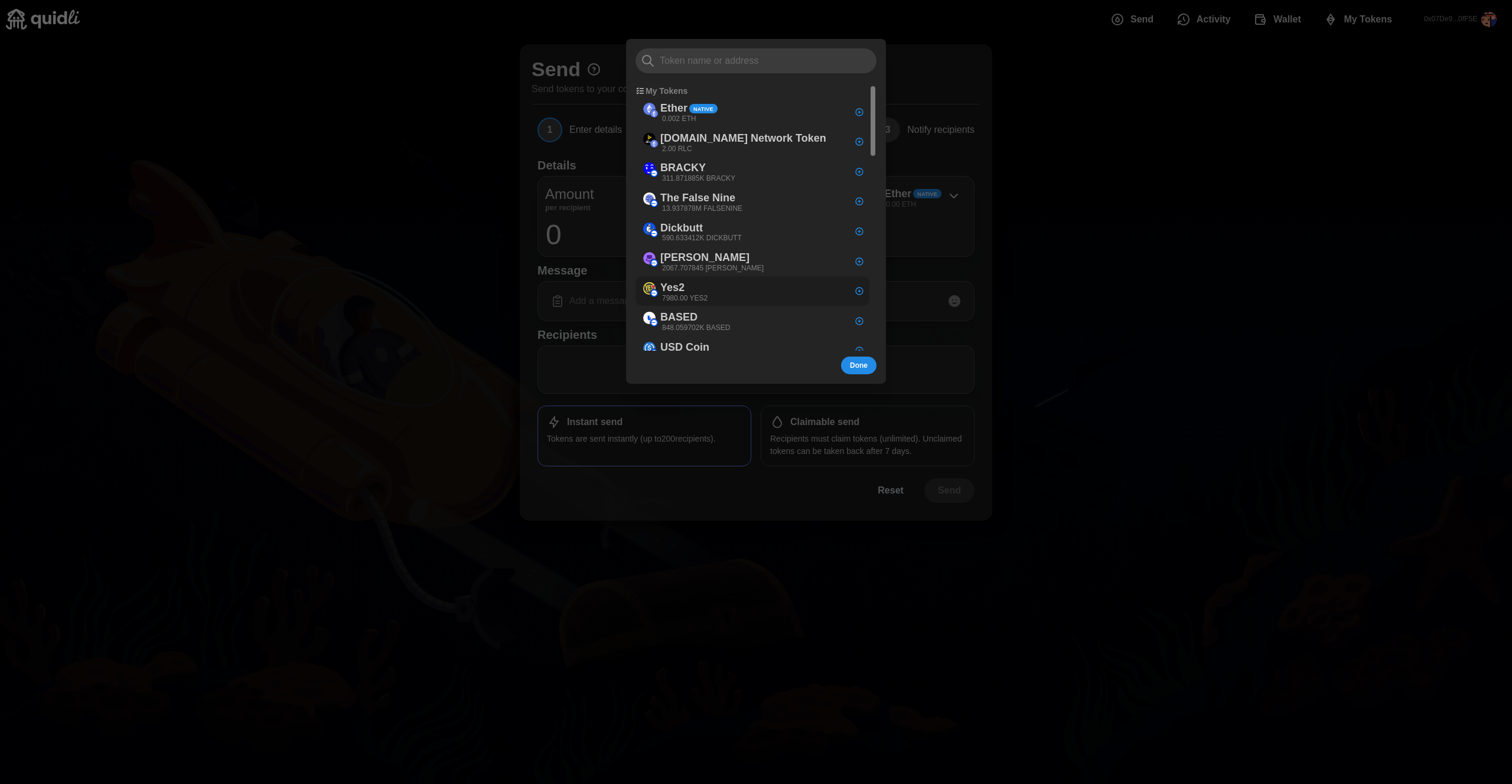
scroll to position [739, 0]
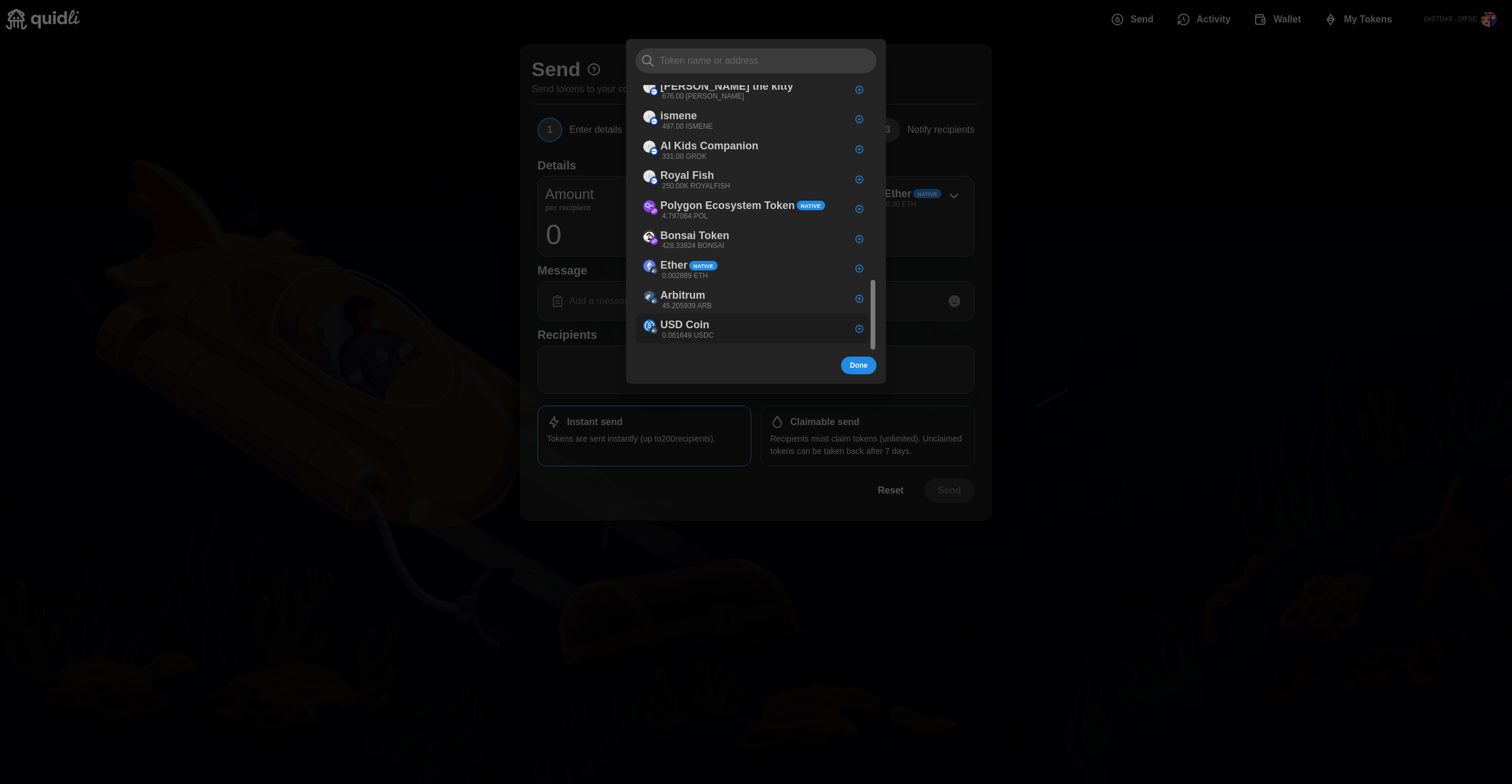
click at [710, 331] on p "0.061649 USDC" at bounding box center [687, 336] width 51 height 10
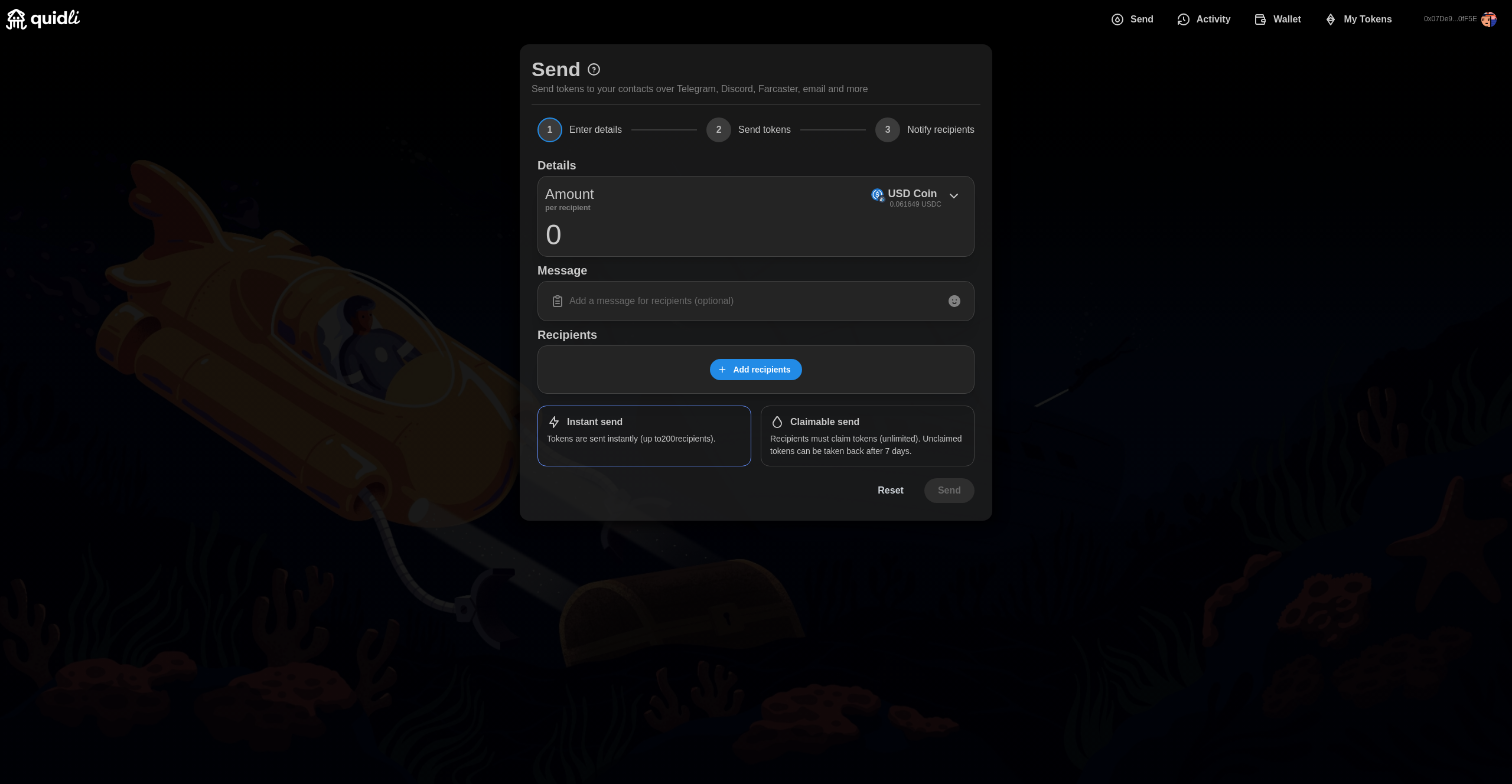
click at [640, 246] on input "0" at bounding box center [755, 234] width 421 height 30
type input "0.01"
drag, startPoint x: 751, startPoint y: 385, endPoint x: 762, endPoint y: 373, distance: 16.3
click at [751, 385] on div "Add recipients" at bounding box center [755, 369] width 437 height 49
click at [762, 373] on span "Add recipients" at bounding box center [761, 369] width 58 height 20
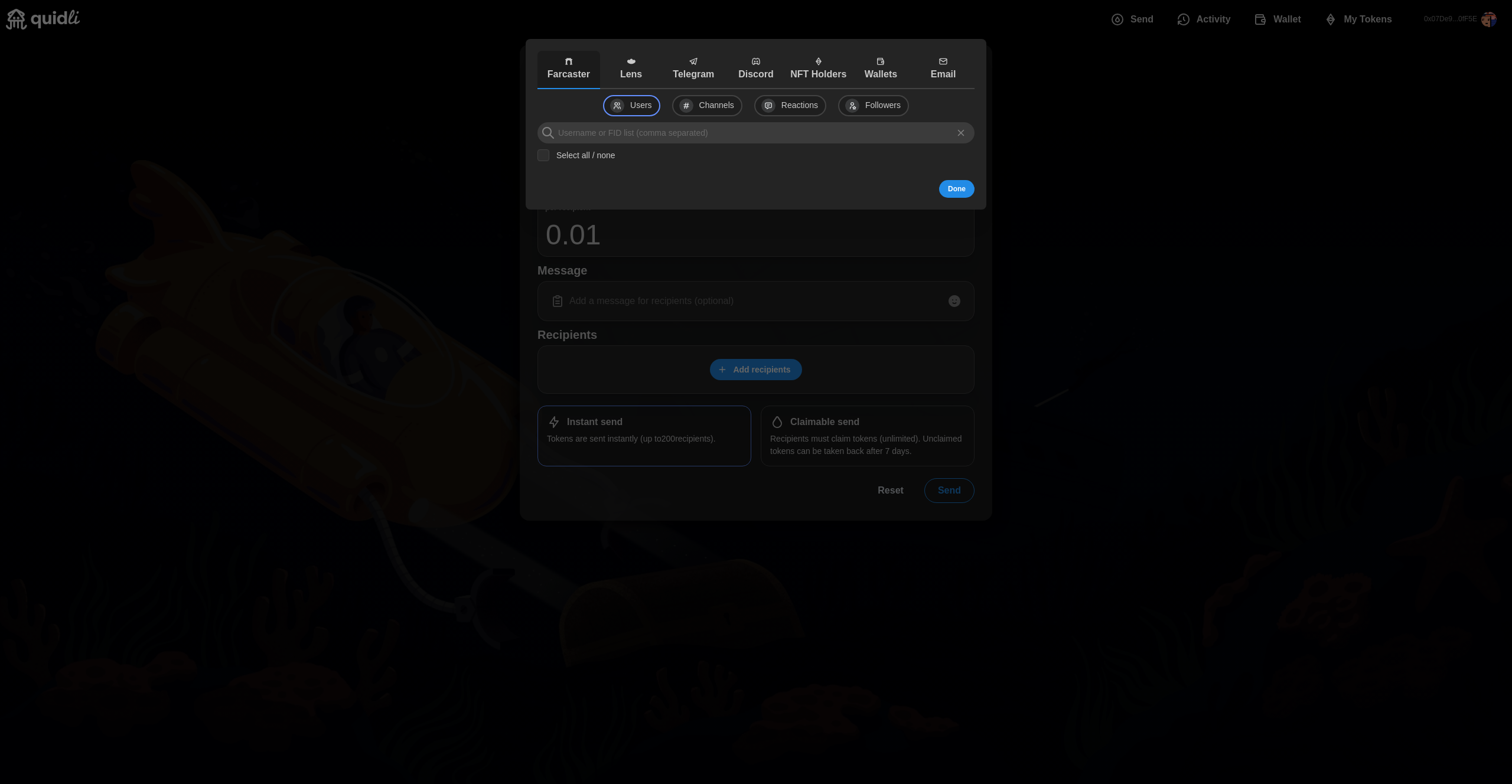
click at [765, 73] on p "Discord" at bounding box center [756, 74] width 57 height 15
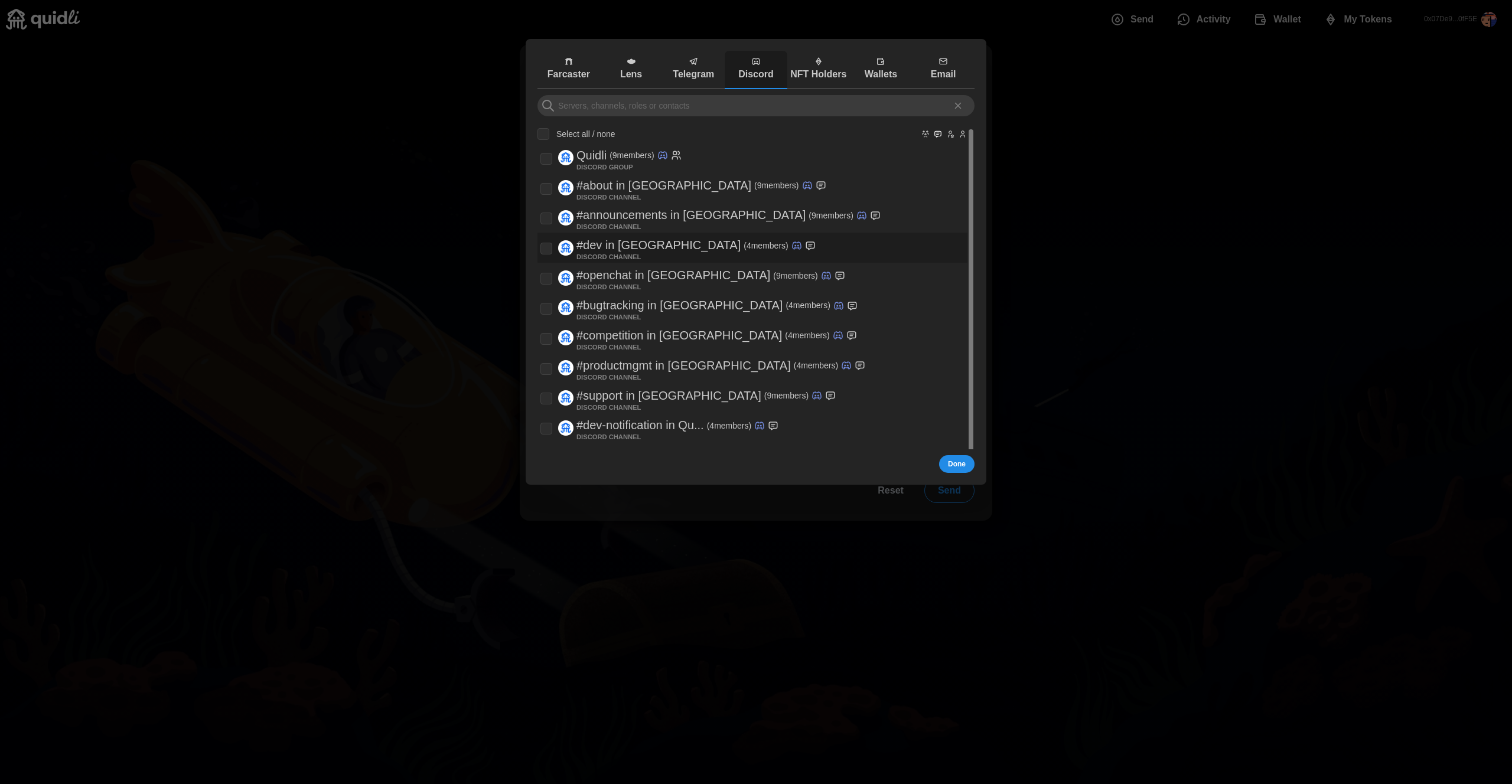
click at [637, 238] on p "#dev in [GEOGRAPHIC_DATA]" at bounding box center [659, 246] width 164 height 19
checkbox input "true"
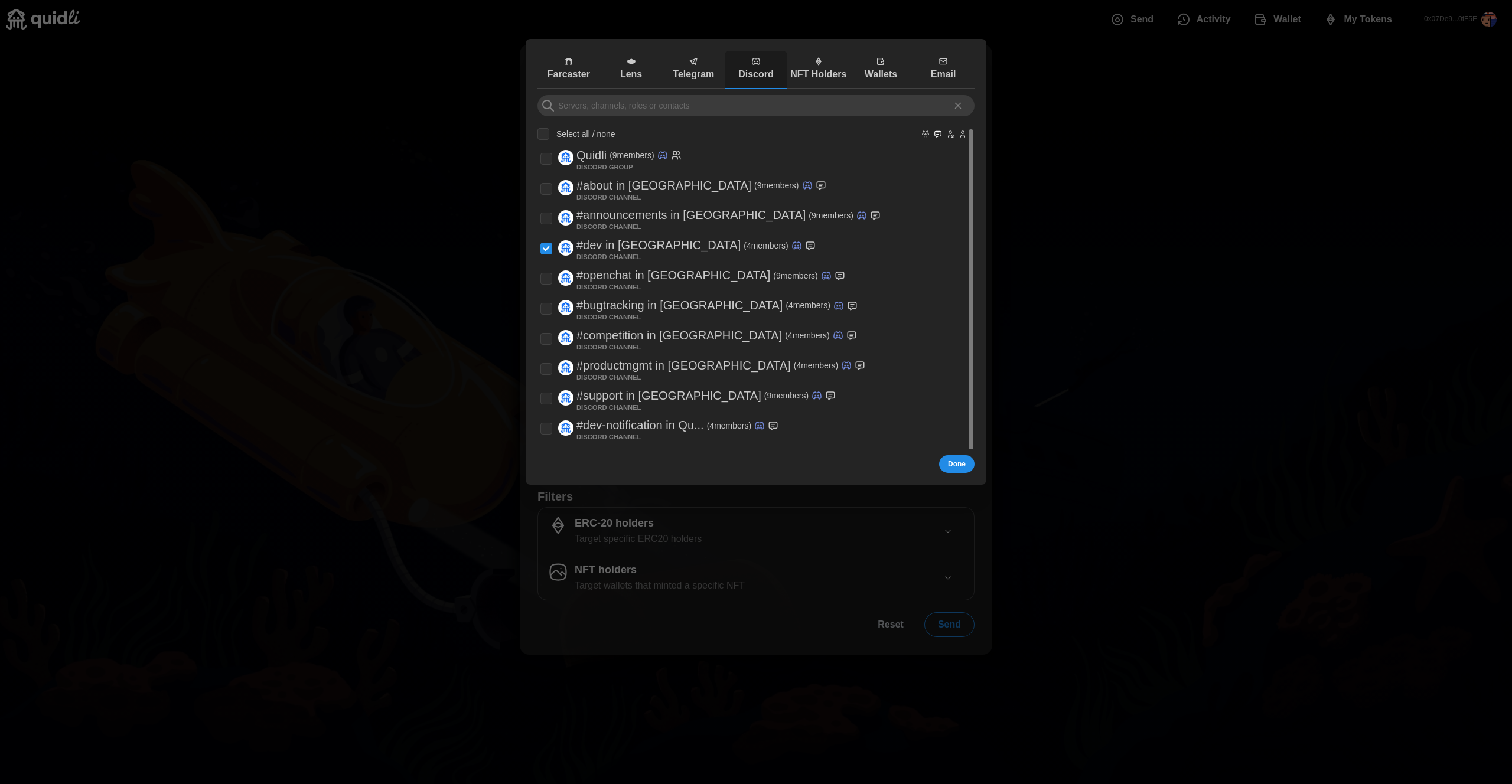
click at [961, 463] on span "Done" at bounding box center [956, 464] width 17 height 17
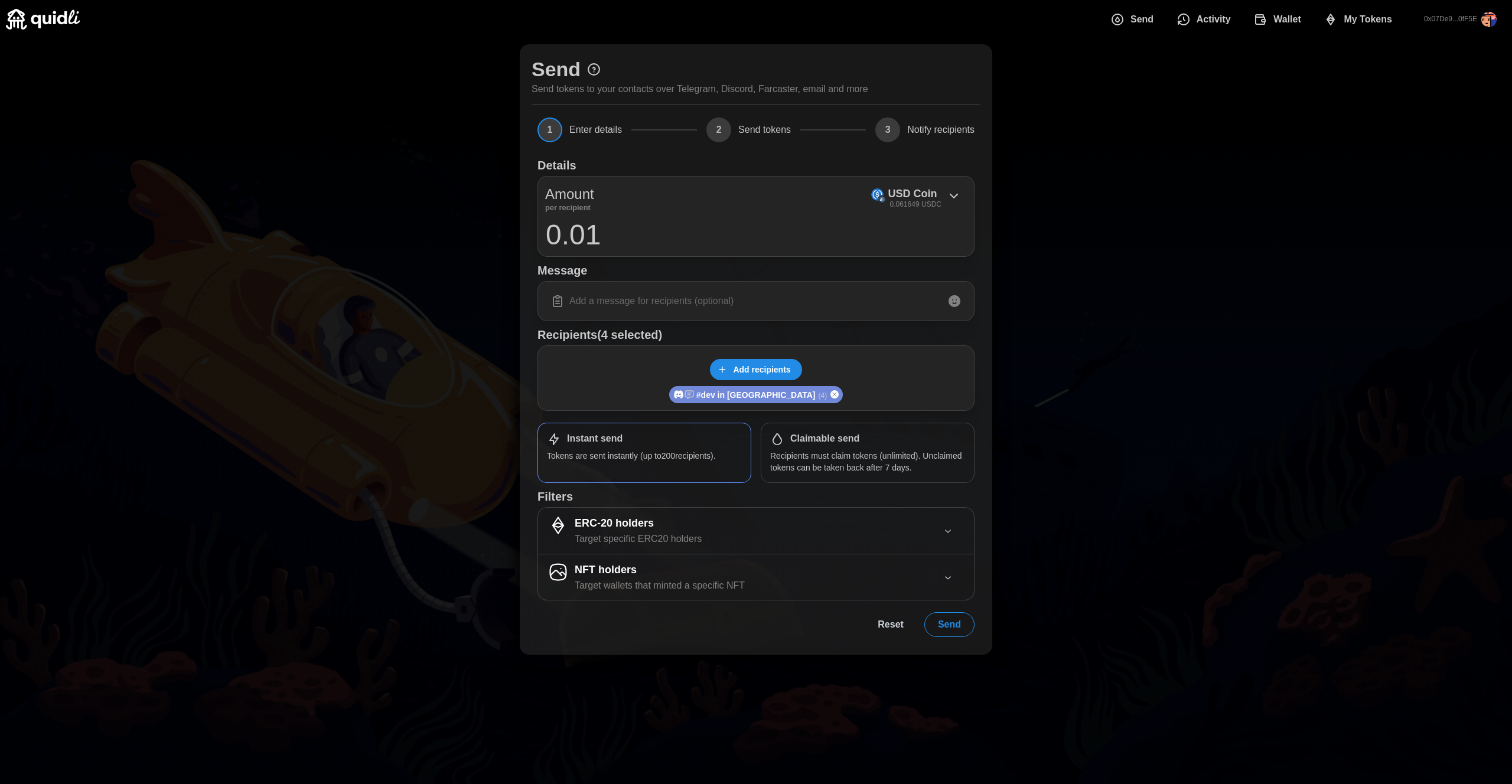
click at [774, 305] on input at bounding box center [755, 301] width 421 height 25
type input "testing arb"
click at [962, 623] on button "Send" at bounding box center [950, 624] width 50 height 25
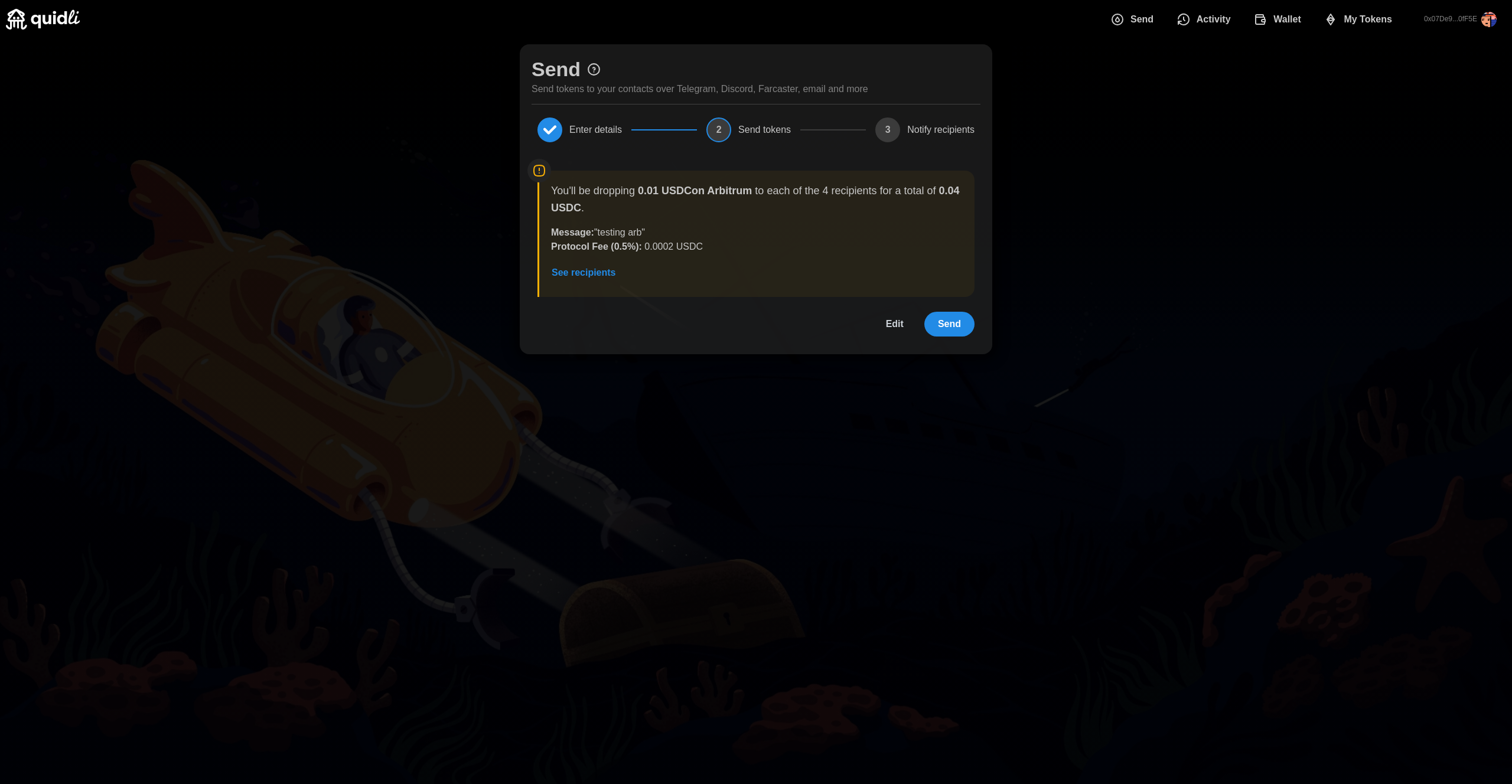
click at [960, 324] on span "Send" at bounding box center [950, 324] width 23 height 23
